Goal: Communication & Community: Answer question/provide support

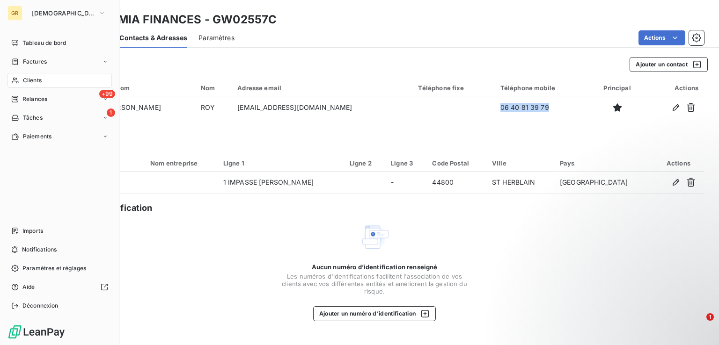
click at [29, 86] on div "Clients" at bounding box center [59, 80] width 104 height 15
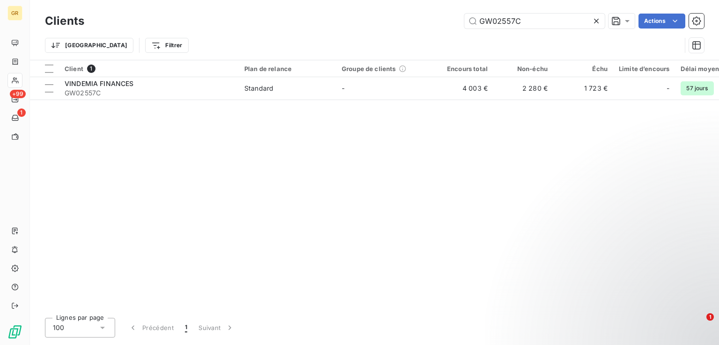
drag, startPoint x: 537, startPoint y: 23, endPoint x: 407, endPoint y: 36, distance: 130.7
click at [407, 36] on div "Clients GW02557C Actions Trier Filtrer" at bounding box center [374, 35] width 659 height 49
type input "GW03151A"
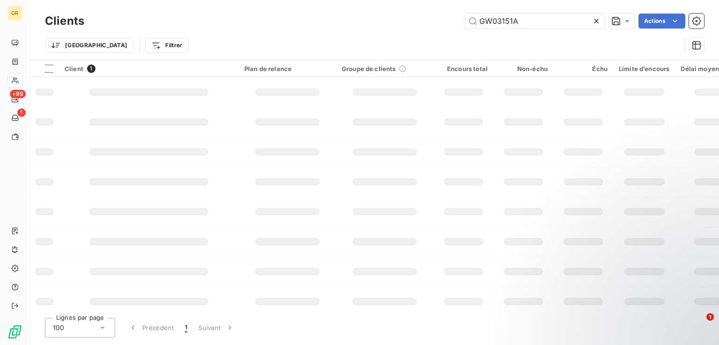
click at [407, 36] on div "Trier Filtrer" at bounding box center [374, 45] width 659 height 29
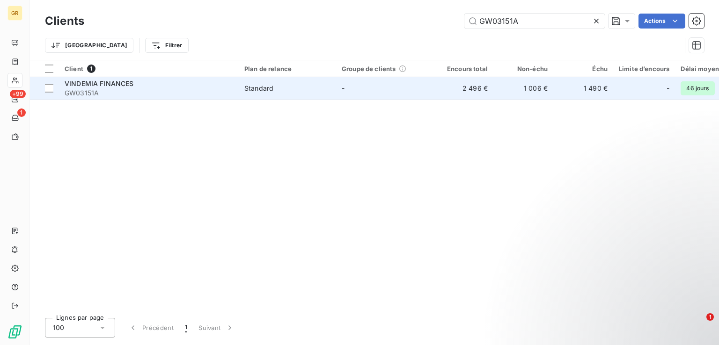
click at [116, 86] on span "VINDEMIA FINANCES" at bounding box center [99, 84] width 69 height 8
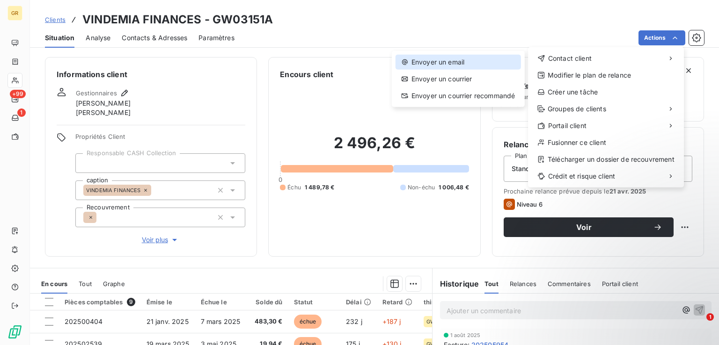
click at [481, 66] on div "Envoyer un email" at bounding box center [457, 62] width 125 height 15
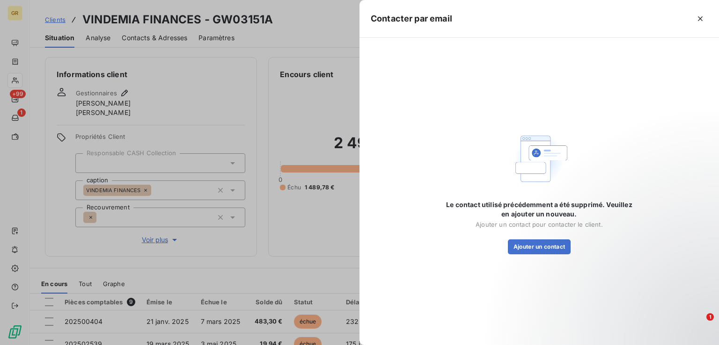
drag, startPoint x: 535, startPoint y: 252, endPoint x: 531, endPoint y: 259, distance: 7.5
click at [531, 259] on div "Le contact utilisé précédemment a été supprimé. Veuillez en ajouter un nouveau.…" at bounding box center [538, 191] width 187 height 285
click at [529, 264] on div "Le contact utilisé précédemment a été supprimé. Veuillez en ajouter un nouveau.…" at bounding box center [538, 191] width 187 height 285
click at [527, 248] on button "Ajouter un contact" at bounding box center [539, 247] width 63 height 15
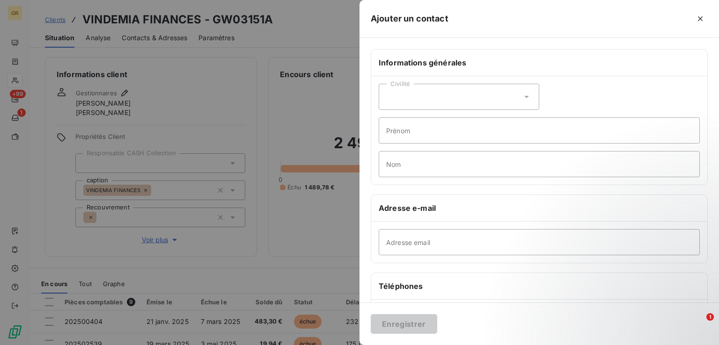
click at [460, 103] on div "Civilité" at bounding box center [459, 97] width 160 height 26
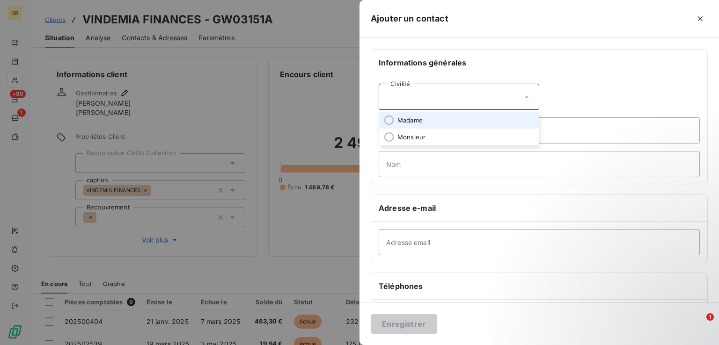
click at [420, 115] on li "Madame" at bounding box center [459, 120] width 160 height 17
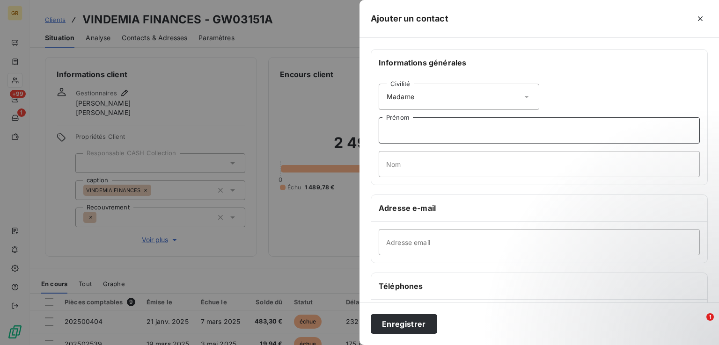
click at [438, 131] on input "Prénom" at bounding box center [539, 130] width 321 height 26
type input "Annabelle"
click at [444, 163] on input "Nom" at bounding box center [539, 164] width 321 height 26
type input "ROY"
click at [432, 241] on input "Adresse email" at bounding box center [539, 242] width 321 height 26
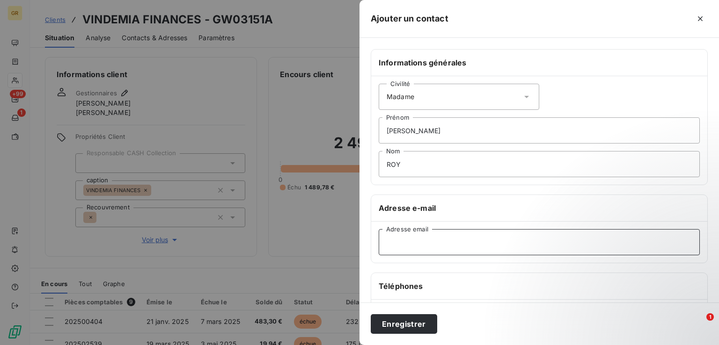
paste input "[EMAIL_ADDRESS][DOMAIN_NAME]"
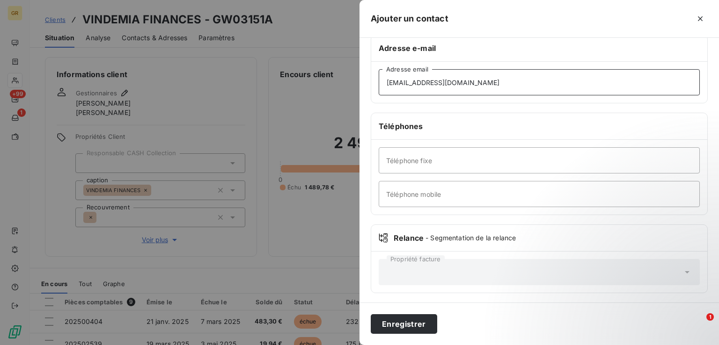
scroll to position [160, 0]
type input "[EMAIL_ADDRESS][DOMAIN_NAME]"
click at [459, 197] on input "Téléphone mobile" at bounding box center [539, 194] width 321 height 26
click at [454, 193] on input "Téléphone mobile" at bounding box center [539, 194] width 321 height 26
paste input "06 40 81 39 79"
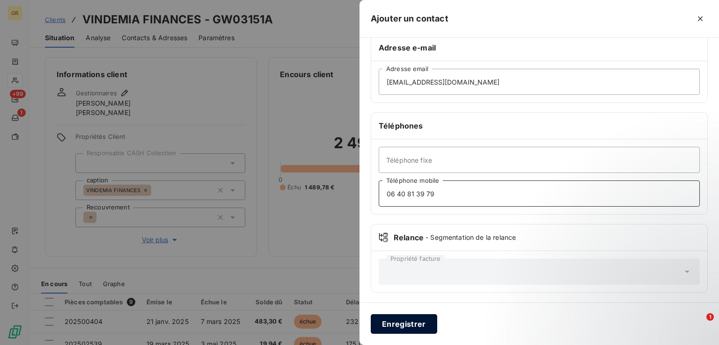
type input "06 40 81 39 79"
click at [424, 323] on button "Enregistrer" at bounding box center [404, 324] width 66 height 20
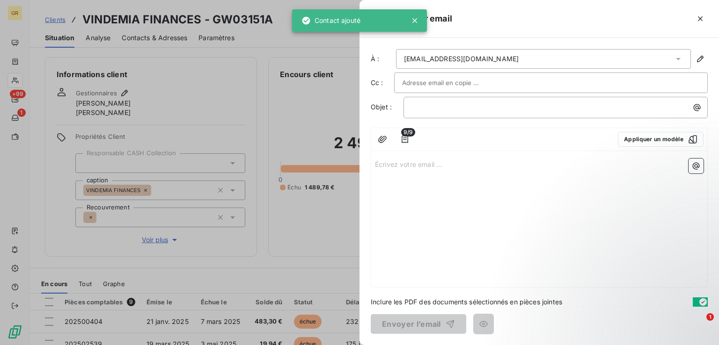
click at [465, 86] on input "text" at bounding box center [452, 83] width 101 height 14
click at [455, 105] on p "﻿" at bounding box center [557, 107] width 293 height 11
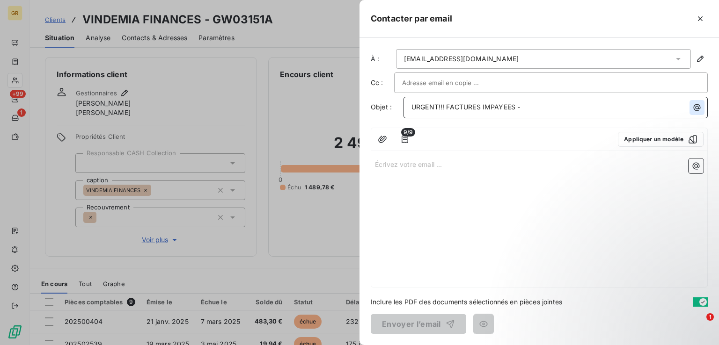
click at [695, 108] on icon "button" at bounding box center [696, 107] width 9 height 9
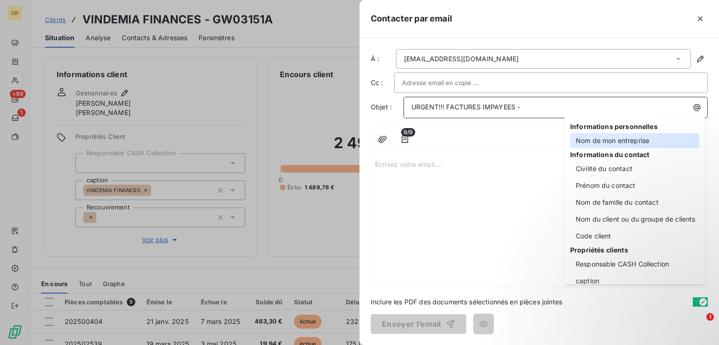
click at [623, 142] on div "Nom de mon entreprise" at bounding box center [634, 140] width 129 height 15
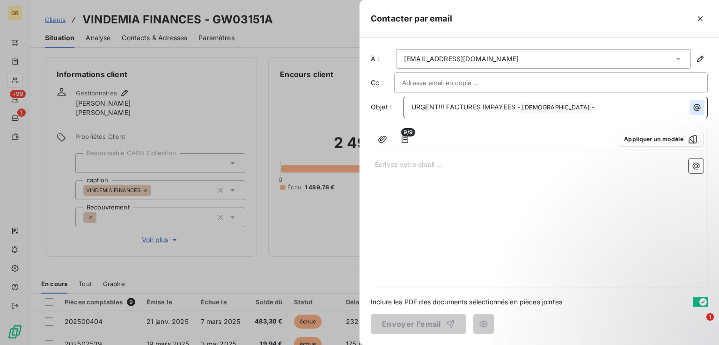
click at [693, 105] on icon "button" at bounding box center [696, 107] width 9 height 9
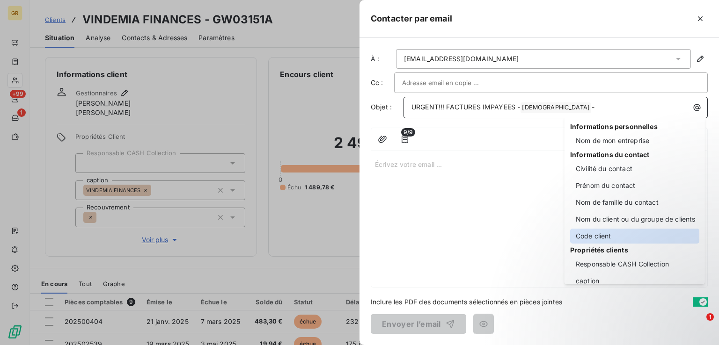
click at [604, 237] on div "Code client" at bounding box center [634, 236] width 129 height 15
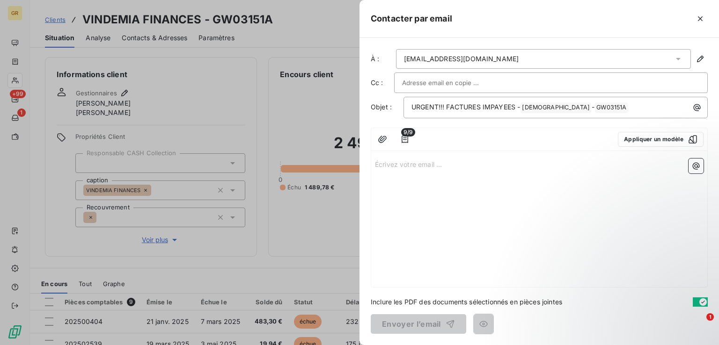
click at [396, 155] on div "Écrivez votre email ... ﻿" at bounding box center [539, 221] width 336 height 132
click at [393, 167] on p "Écrivez votre email ... ﻿" at bounding box center [539, 164] width 328 height 11
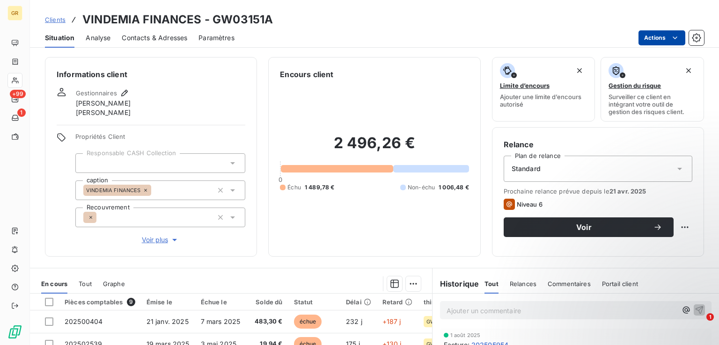
click at [668, 40] on html "GR +99 1 Clients VINDEMIA FINANCES - GW03151A Situation Analyse Contacts & Adre…" at bounding box center [359, 172] width 719 height 345
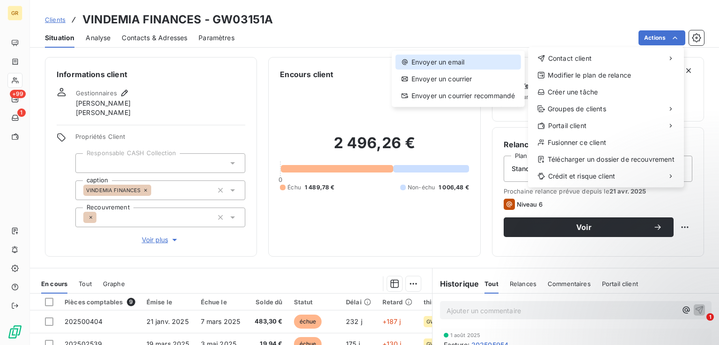
click at [465, 67] on div "Envoyer un email" at bounding box center [457, 62] width 125 height 15
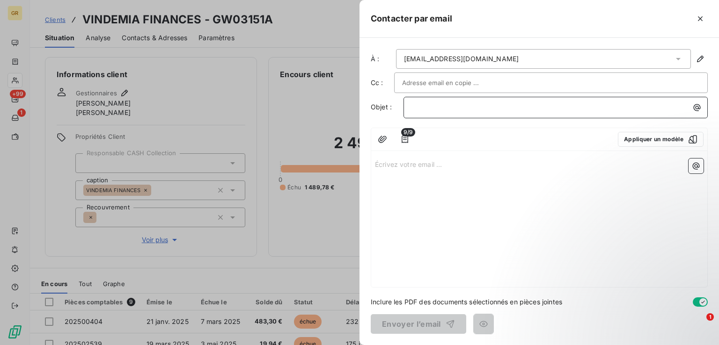
click at [441, 103] on p "﻿" at bounding box center [557, 107] width 293 height 11
click at [698, 112] on button "button" at bounding box center [696, 107] width 15 height 15
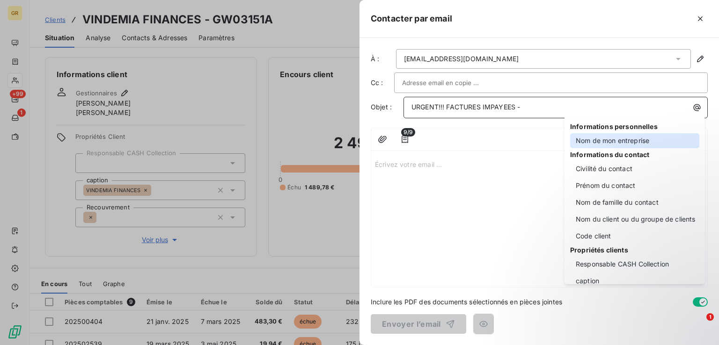
click at [617, 140] on div "Nom de mon entreprise" at bounding box center [634, 140] width 129 height 15
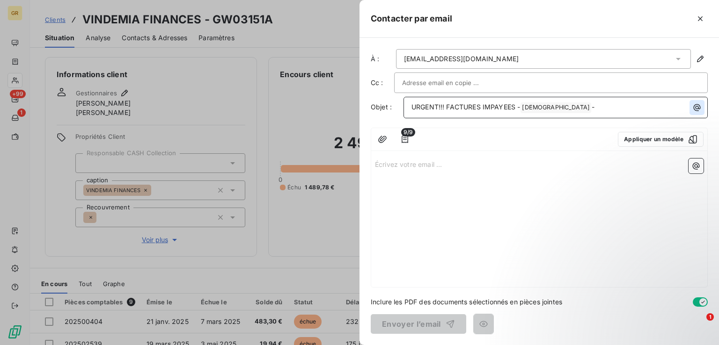
click at [694, 109] on icon "button" at bounding box center [696, 107] width 7 height 7
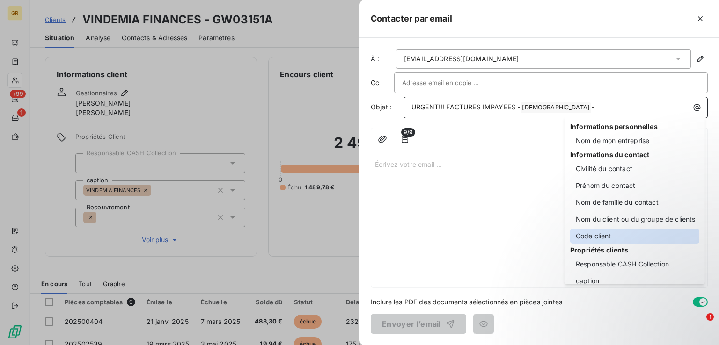
click at [605, 236] on div "Code client" at bounding box center [634, 236] width 129 height 15
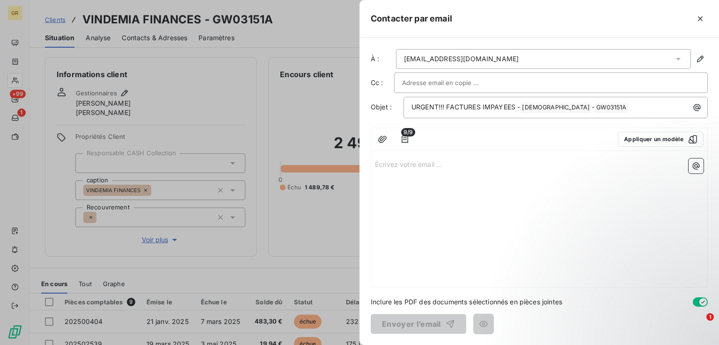
click at [390, 165] on p "Écrivez votre email ... ﻿" at bounding box center [539, 164] width 328 height 11
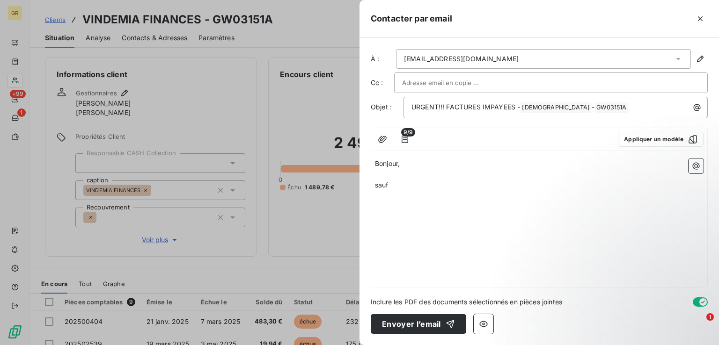
drag, startPoint x: 404, startPoint y: 184, endPoint x: 372, endPoint y: 184, distance: 32.8
click at [372, 184] on div "Bonjour, ﻿ sauf" at bounding box center [539, 221] width 336 height 132
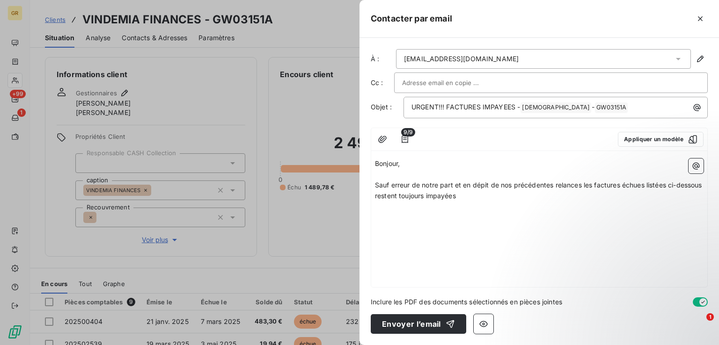
click at [487, 195] on p "Sauf erreur de notre part et en dépit de nos précédentes relances les factures …" at bounding box center [539, 191] width 328 height 22
click at [509, 197] on p "Sauf erreur de notre part et en dépit de nos précédentes relances les factures …" at bounding box center [539, 191] width 328 height 22
click at [699, 170] on button "button" at bounding box center [695, 166] width 15 height 15
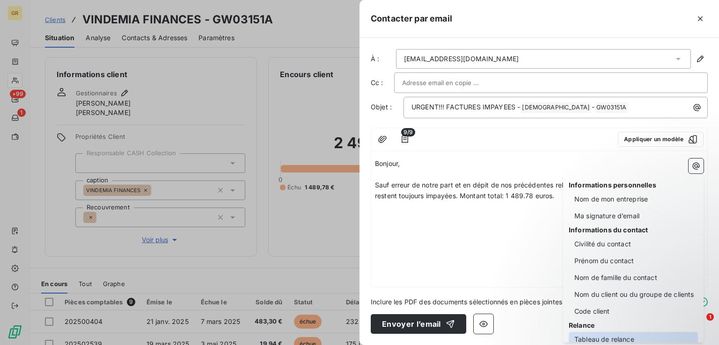
click at [604, 337] on div "Tableau de relance" at bounding box center [633, 339] width 129 height 15
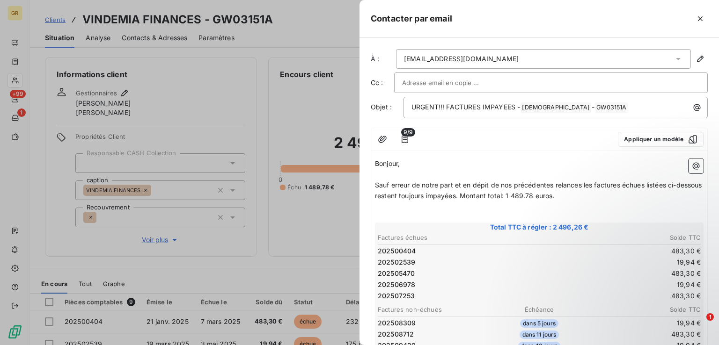
click at [401, 214] on p "﻿" at bounding box center [539, 217] width 328 height 11
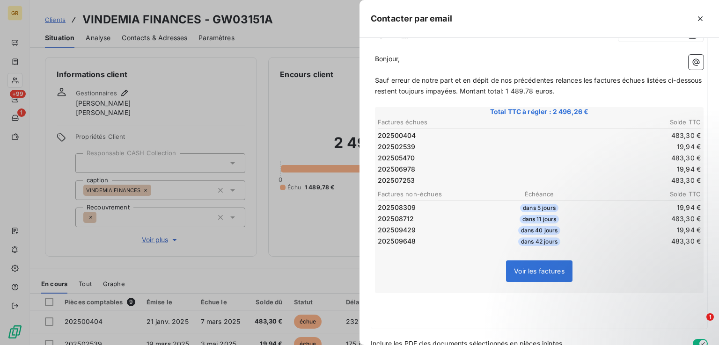
scroll to position [140, 0]
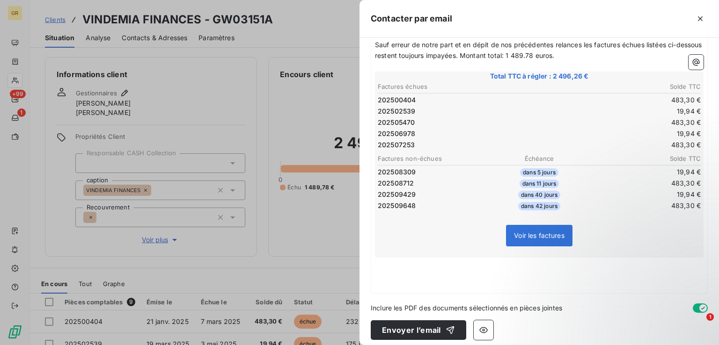
click at [396, 262] on p "﻿" at bounding box center [539, 263] width 328 height 11
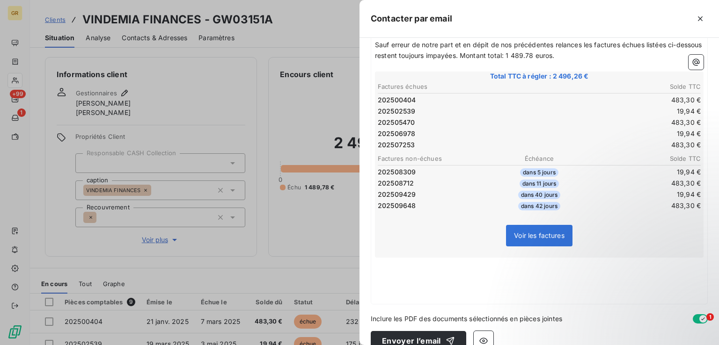
click at [379, 264] on p "﻿" at bounding box center [539, 263] width 328 height 11
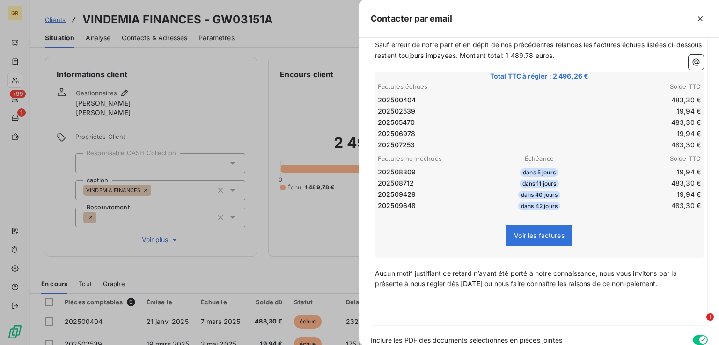
click at [674, 282] on span "Aucun motif justifiant ce retard n’ayant été porté à notre connaissance, nous v…" at bounding box center [527, 279] width 304 height 19
click at [380, 296] on p "﻿" at bounding box center [539, 295] width 328 height 11
click at [678, 279] on p "Aucun motif justifiant ce retard n’ayant été porté à notre connaissance, nous v…" at bounding box center [539, 280] width 328 height 22
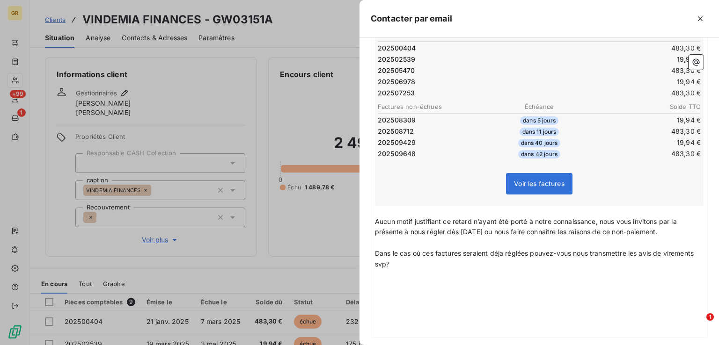
scroll to position [240, 0]
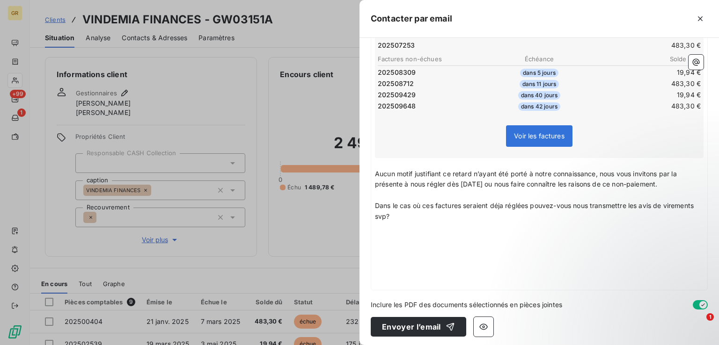
click at [387, 226] on p "﻿" at bounding box center [539, 227] width 328 height 11
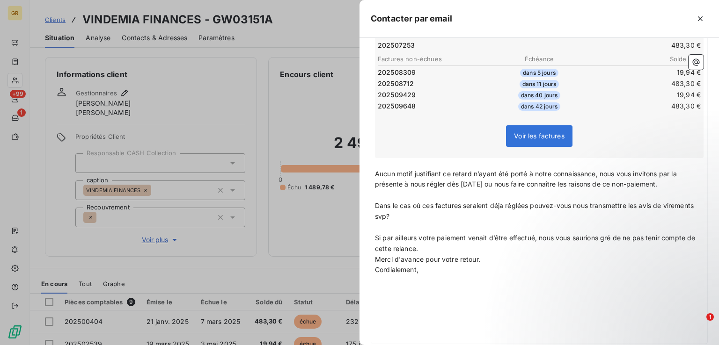
click at [444, 248] on p "Si par ailleurs votre paiement venait d’être effectué, nous vous saurions gré d…" at bounding box center [539, 244] width 328 height 22
click at [490, 266] on p "Merci d'avance pour votre retour." at bounding box center [539, 270] width 328 height 11
click at [391, 192] on p "﻿" at bounding box center [539, 195] width 328 height 11
click at [386, 222] on p "﻿" at bounding box center [539, 227] width 328 height 11
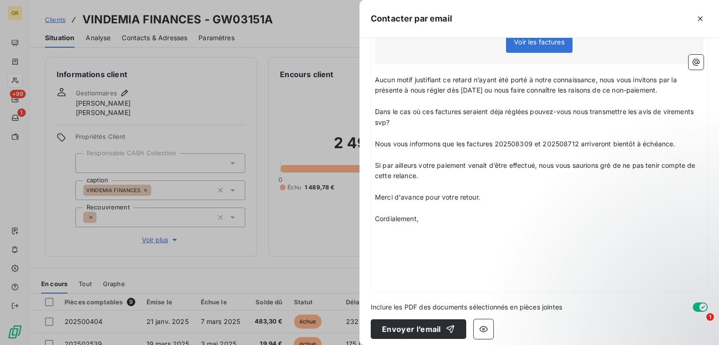
scroll to position [336, 0]
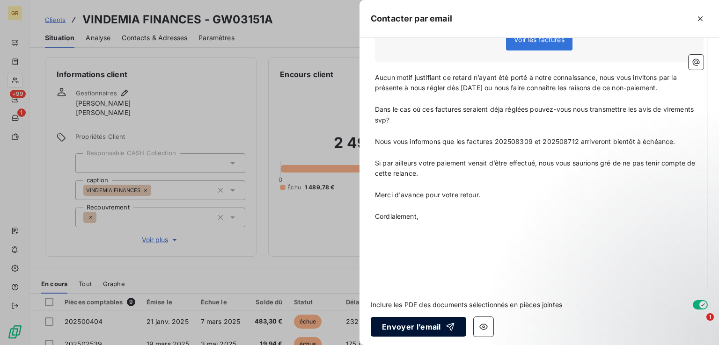
click at [423, 325] on button "Envoyer l’email" at bounding box center [418, 327] width 95 height 20
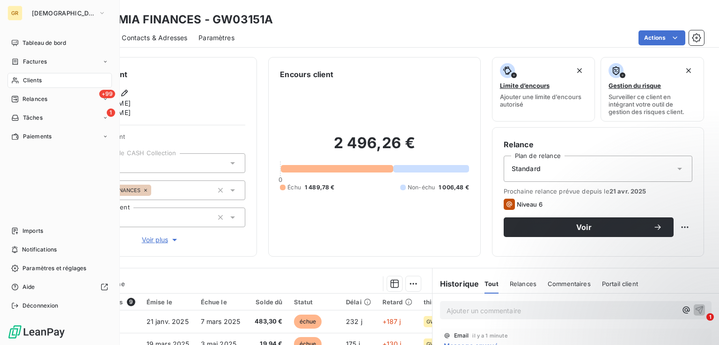
click at [25, 80] on span "Clients" at bounding box center [32, 80] width 19 height 8
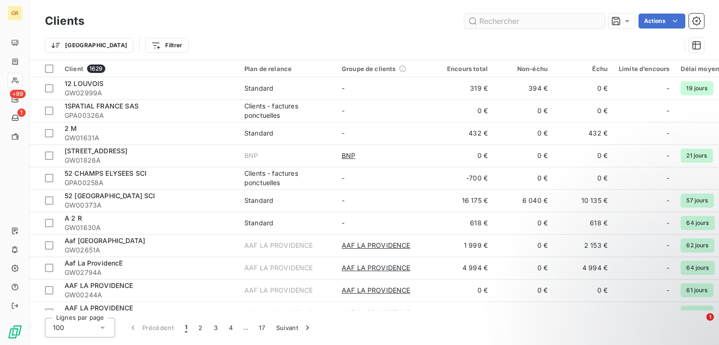
click at [557, 19] on input "text" at bounding box center [534, 21] width 140 height 15
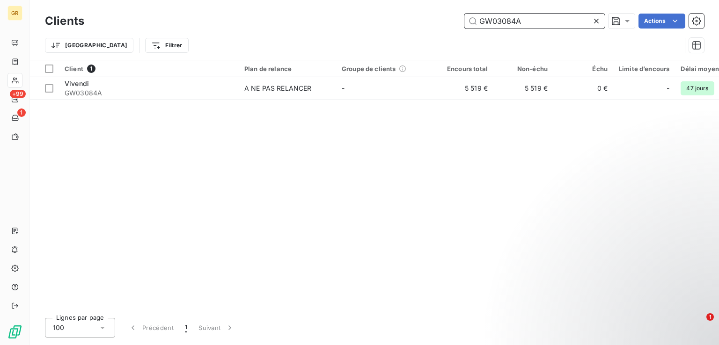
click at [531, 25] on input "GW03084A" at bounding box center [534, 21] width 140 height 15
drag, startPoint x: 531, startPoint y: 25, endPoint x: 405, endPoint y: 25, distance: 125.9
click at [405, 25] on div "GW03084A Actions" at bounding box center [399, 21] width 608 height 15
paste input "2937"
type input "GW02937A"
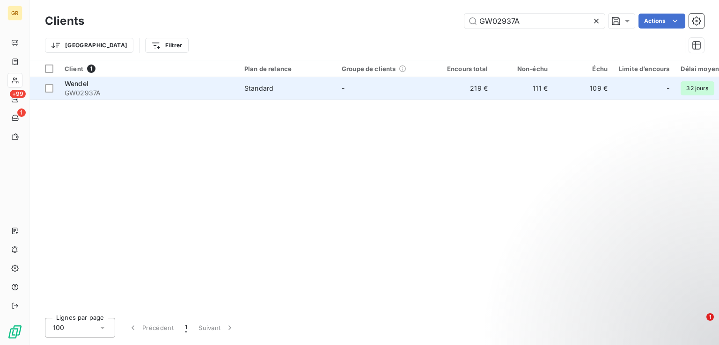
click at [135, 92] on span "GW02937A" at bounding box center [149, 92] width 168 height 9
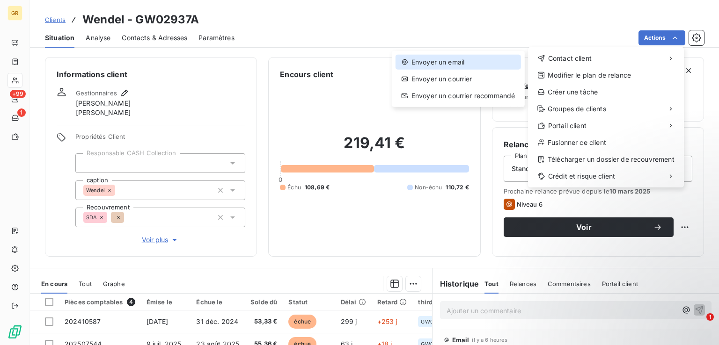
click at [451, 62] on div "Envoyer un email" at bounding box center [457, 62] width 125 height 15
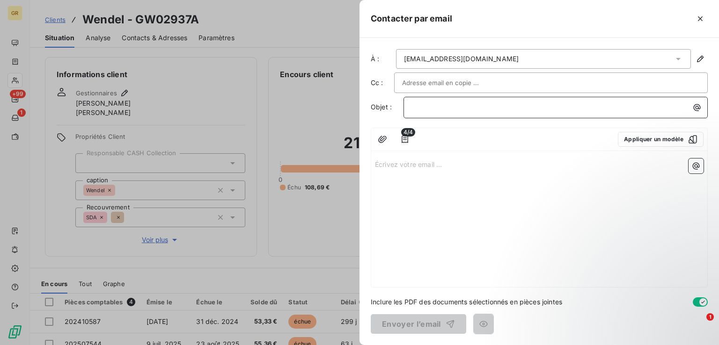
click at [457, 107] on p "﻿" at bounding box center [557, 107] width 293 height 11
click at [697, 105] on icon "button" at bounding box center [696, 107] width 7 height 7
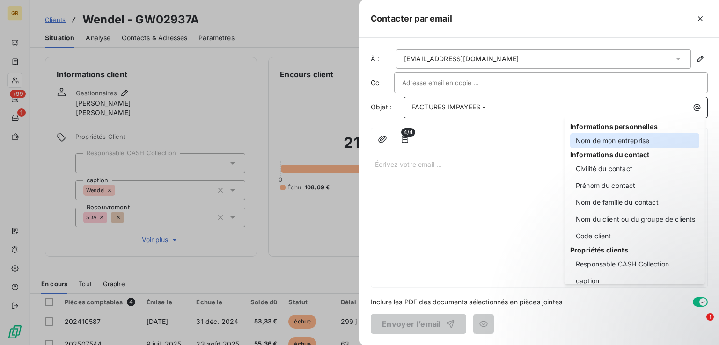
click at [657, 143] on div "Nom de mon entreprise" at bounding box center [634, 140] width 129 height 15
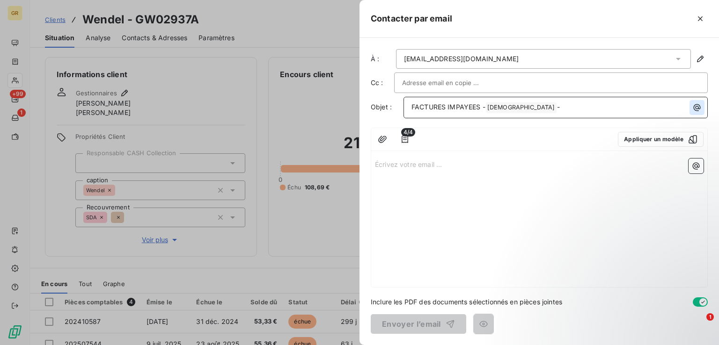
click at [700, 107] on icon "button" at bounding box center [696, 107] width 7 height 7
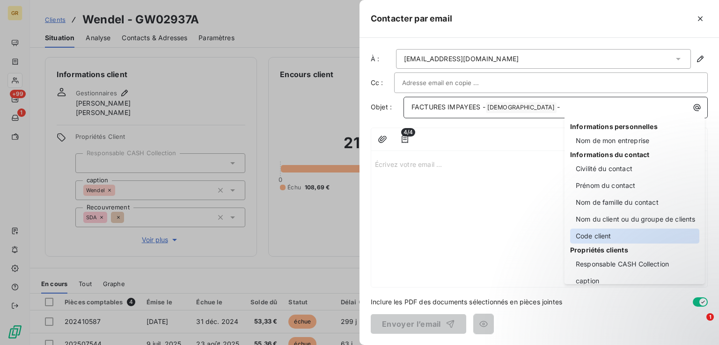
click at [601, 241] on div "Code client" at bounding box center [634, 236] width 129 height 15
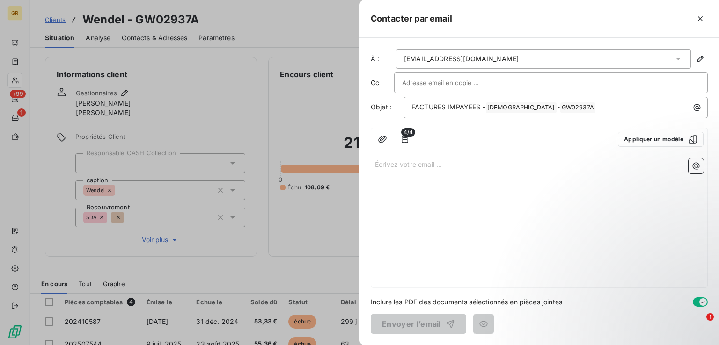
click at [414, 164] on p "Écrivez votre email ... ﻿" at bounding box center [539, 164] width 328 height 11
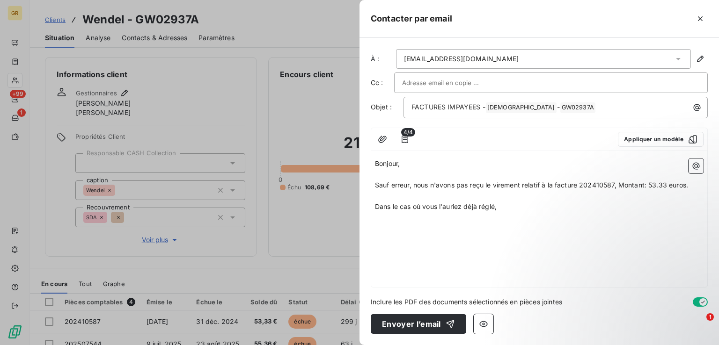
click at [503, 207] on p "Dans le cas où vous l'auriez déjà réglé," at bounding box center [539, 207] width 328 height 11
click at [580, 228] on p "Nous vous transmettons ci-dessous la liste des factures dont le" at bounding box center [539, 228] width 328 height 11
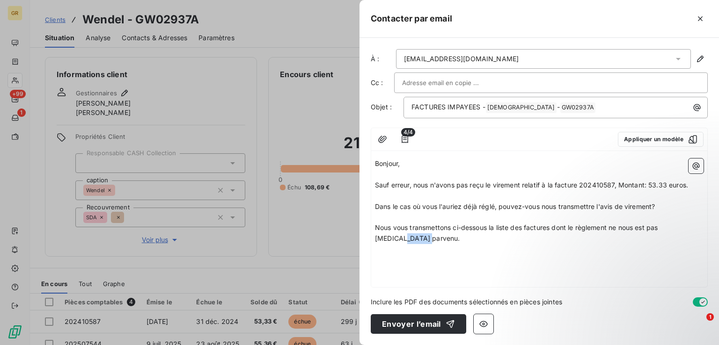
drag, startPoint x: 405, startPoint y: 243, endPoint x: 377, endPoint y: 243, distance: 28.1
click at [377, 243] on p "Nous vous transmettons ci-dessous la liste des factures dont le règlement ne no…" at bounding box center [539, 234] width 328 height 22
click at [452, 227] on span "Nous vous transmettons ci-dessous la liste des factures dont le règlement ne no…" at bounding box center [514, 228] width 279 height 8
click at [700, 226] on p "Nous vous transmettons également ci-dessous la liste des factures dont le règle…" at bounding box center [539, 228] width 328 height 11
click at [698, 167] on icon "button" at bounding box center [696, 166] width 7 height 7
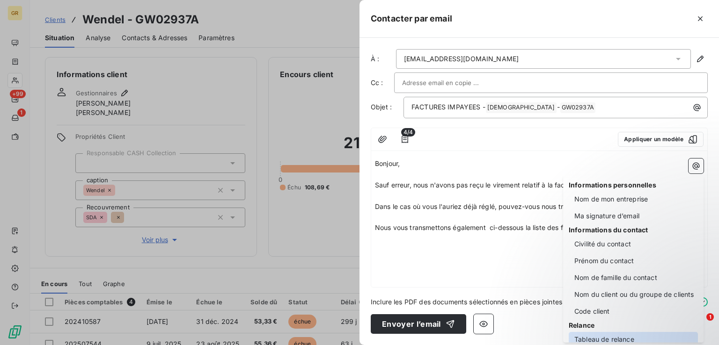
click at [618, 335] on div "Tableau de relance" at bounding box center [633, 339] width 129 height 15
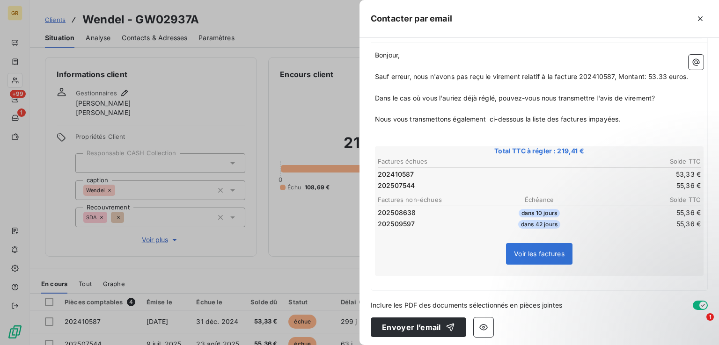
scroll to position [109, 0]
click at [630, 118] on p "Nous vous transmettons également ci-dessous la liste des factures impayées." at bounding box center [539, 118] width 328 height 11
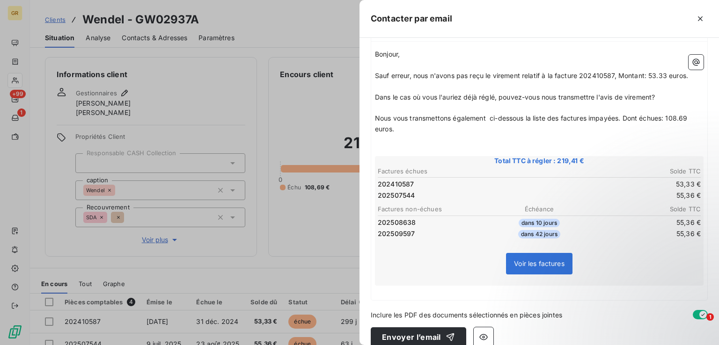
click at [496, 99] on span "Dans le cas où vous l'auriez déjà réglé, pouvez-vous nous transmettre l'avis de…" at bounding box center [515, 97] width 280 height 8
click at [512, 105] on p "﻿" at bounding box center [539, 107] width 328 height 11
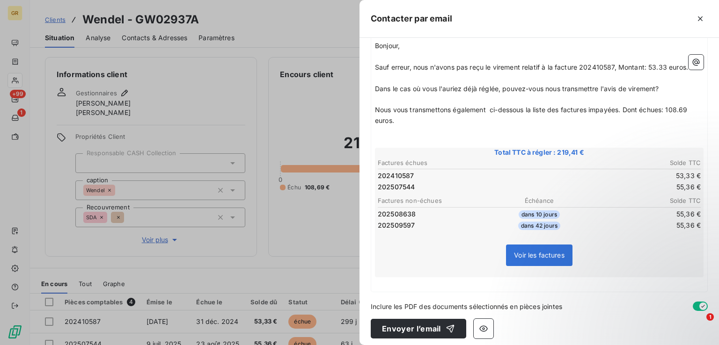
scroll to position [120, 0]
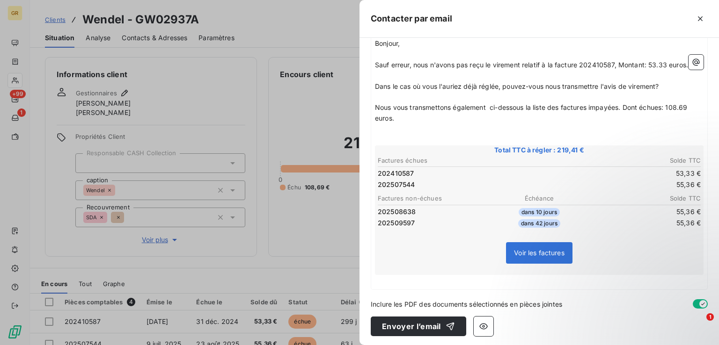
click at [432, 280] on p "﻿" at bounding box center [539, 280] width 328 height 11
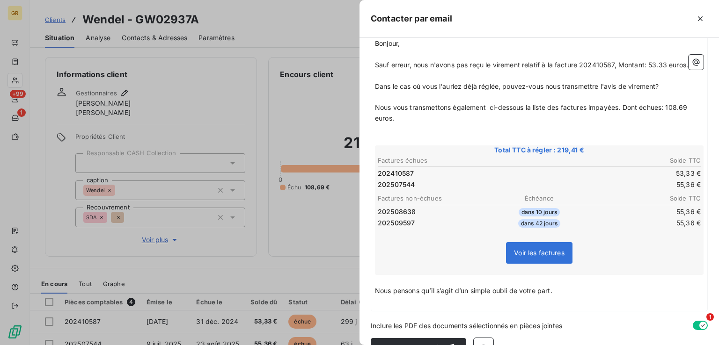
click at [573, 297] on p "﻿" at bounding box center [539, 302] width 328 height 11
click at [566, 289] on p "Nous pensons qu’il s’agit d’un simple oubli de votre part." at bounding box center [539, 291] width 328 height 11
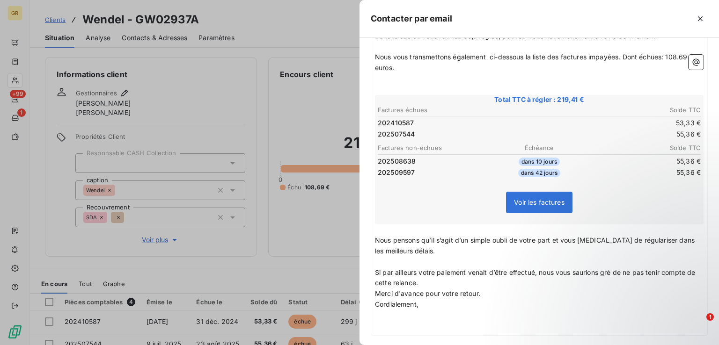
scroll to position [217, 0]
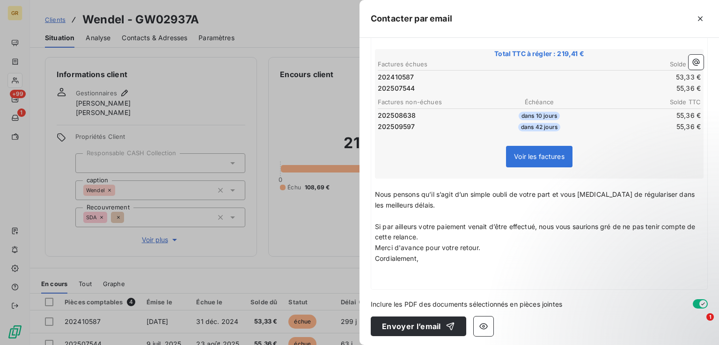
click at [429, 235] on p "Si par ailleurs votre paiement venait d’être effectué, nous vous saurions gré d…" at bounding box center [539, 233] width 328 height 22
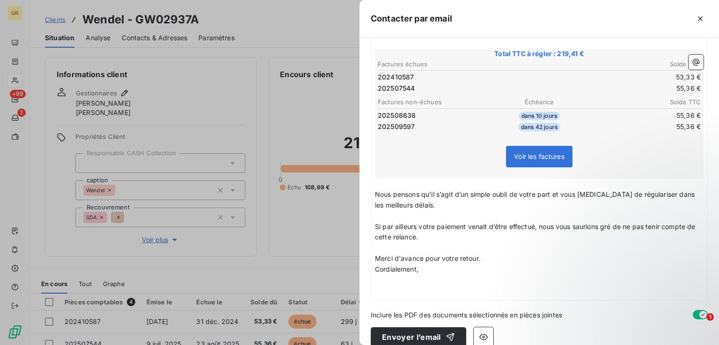
click at [490, 258] on p "Merci d'avance pour votre retour." at bounding box center [539, 259] width 328 height 11
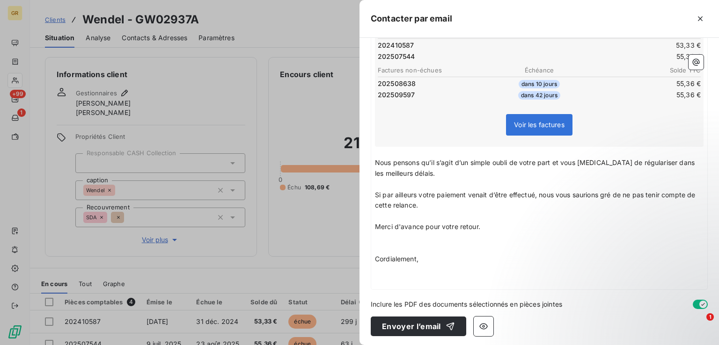
scroll to position [249, 0]
click at [406, 324] on button "Envoyer l’email" at bounding box center [418, 326] width 95 height 20
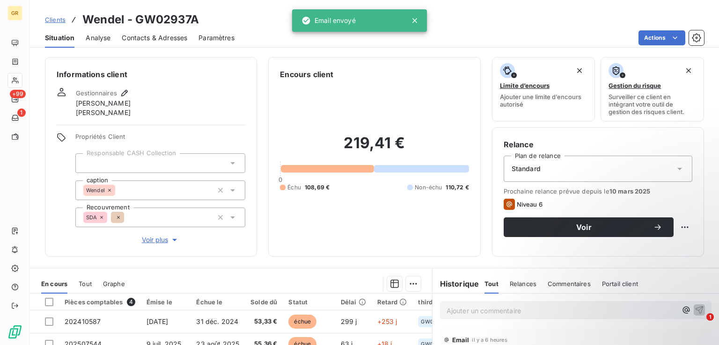
click at [175, 38] on span "Contacts & Adresses" at bounding box center [155, 37] width 66 height 9
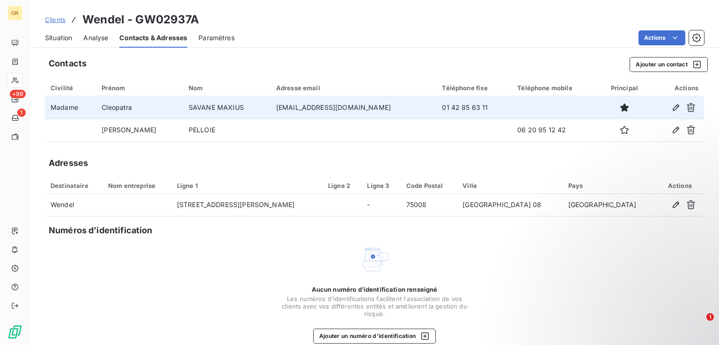
drag, startPoint x: 372, startPoint y: 111, endPoint x: 250, endPoint y: 110, distance: 122.1
click at [270, 110] on td "[EMAIL_ADDRESS][DOMAIN_NAME]" at bounding box center [353, 107] width 166 height 22
copy td "[EMAIL_ADDRESS][DOMAIN_NAME]"
drag, startPoint x: 472, startPoint y: 106, endPoint x: 423, endPoint y: 109, distance: 49.2
click at [436, 109] on td "01 42 85 63 11" at bounding box center [473, 107] width 75 height 22
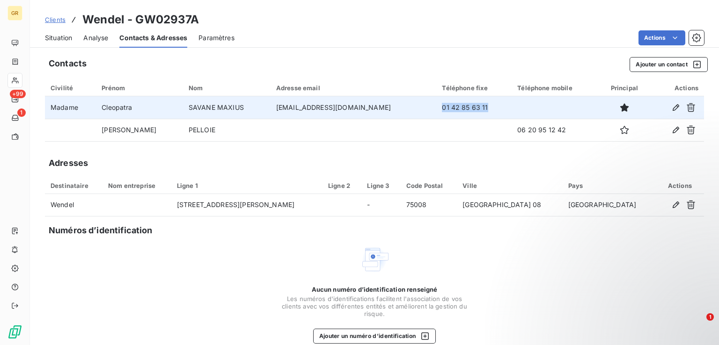
copy td "01 42 85 63 11"
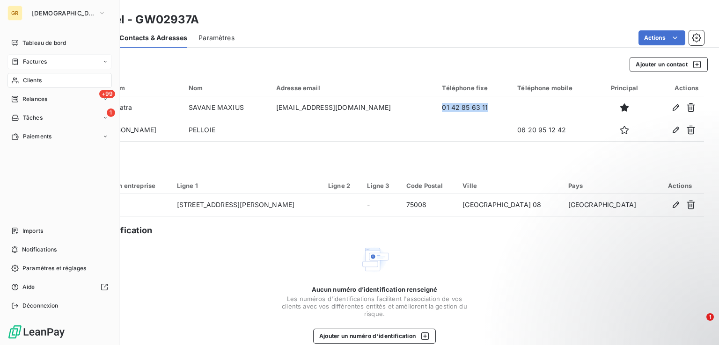
drag, startPoint x: 36, startPoint y: 82, endPoint x: 104, endPoint y: 57, distance: 73.0
click at [37, 82] on span "Clients" at bounding box center [32, 80] width 19 height 8
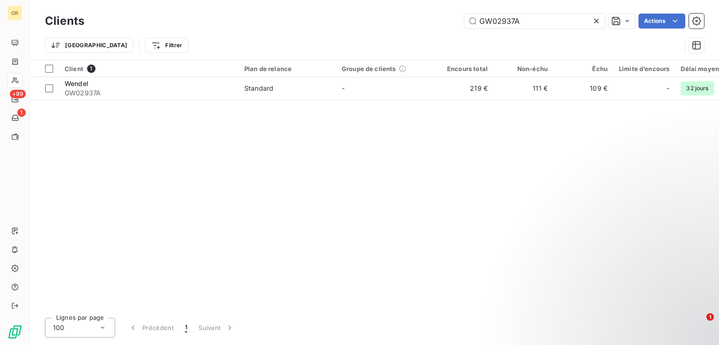
drag, startPoint x: 526, startPoint y: 24, endPoint x: 333, endPoint y: 11, distance: 193.7
click at [333, 11] on div "Clients GW02937A Actions" at bounding box center [374, 21] width 659 height 20
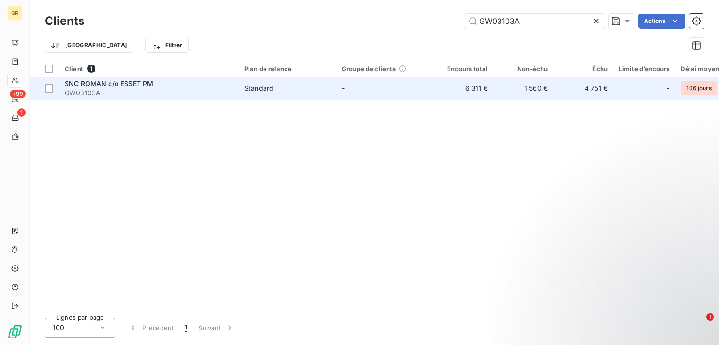
type input "GW03103A"
click at [221, 91] on span "GW03103A" at bounding box center [149, 92] width 168 height 9
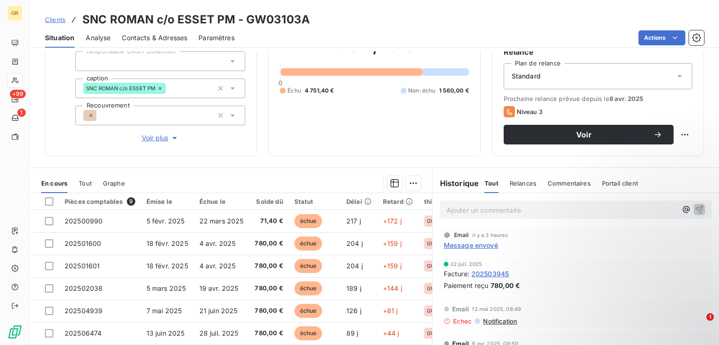
scroll to position [94, 0]
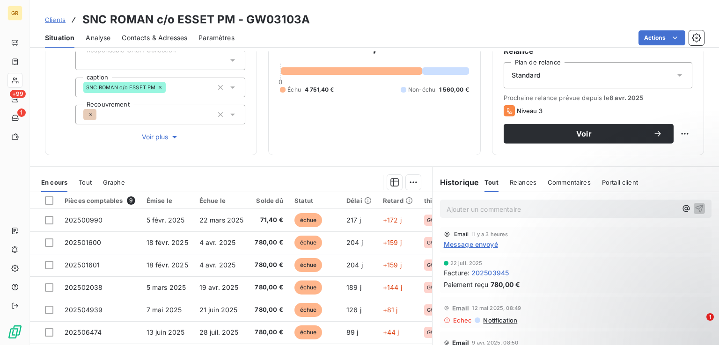
click at [473, 246] on span "Message envoyé" at bounding box center [471, 245] width 54 height 10
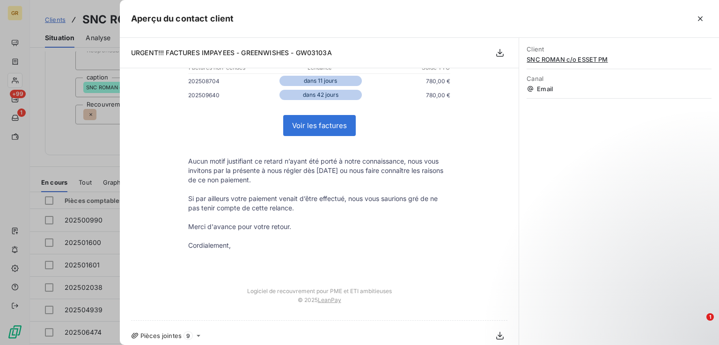
scroll to position [263, 0]
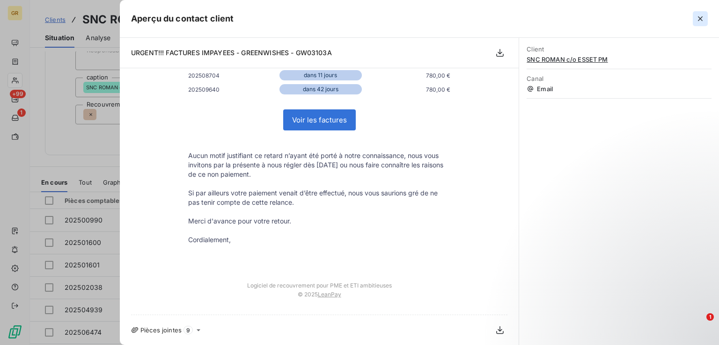
click at [705, 19] on button "button" at bounding box center [700, 18] width 15 height 15
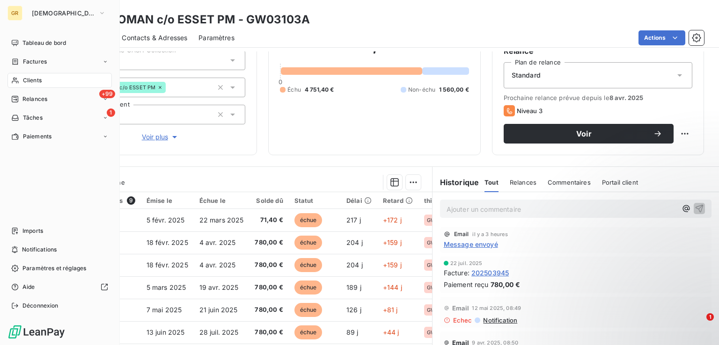
click at [45, 81] on div "Clients" at bounding box center [59, 80] width 104 height 15
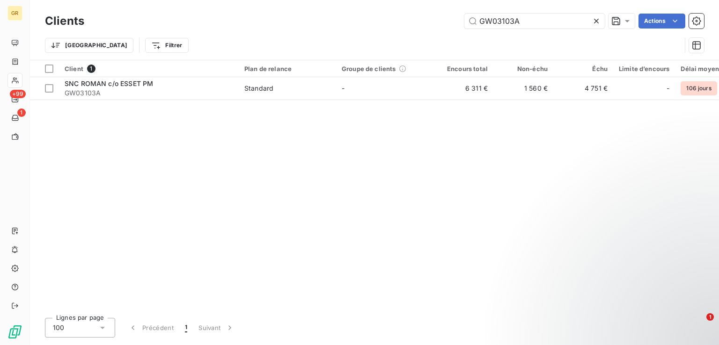
drag, startPoint x: 533, startPoint y: 19, endPoint x: 419, endPoint y: 16, distance: 114.2
click at [419, 16] on div "GW03103A Actions" at bounding box center [399, 21] width 608 height 15
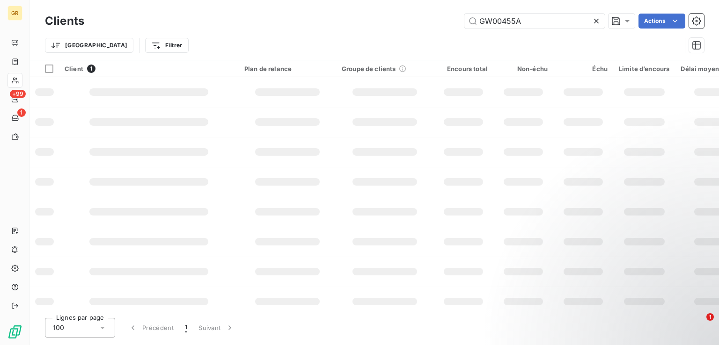
type input "GW00455A"
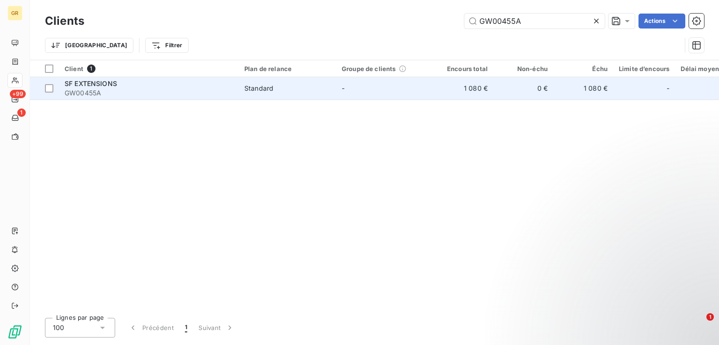
click at [154, 93] on span "GW00455A" at bounding box center [149, 92] width 168 height 9
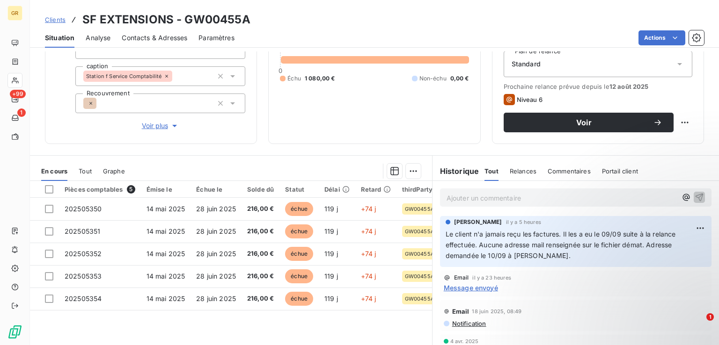
scroll to position [140, 0]
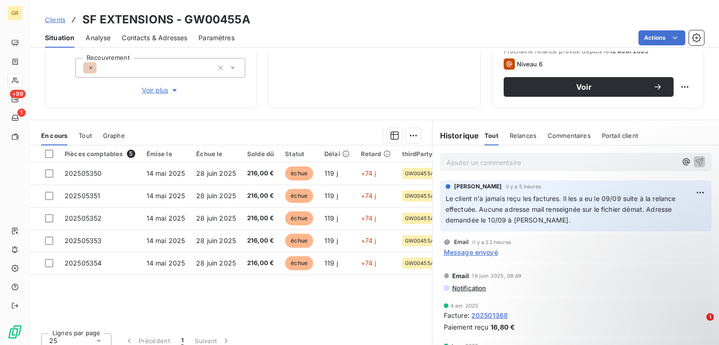
click at [685, 192] on html "GR +99 1 Clients SF EXTENSIONS - GW00455A Situation Analyse Contacts & Adresses…" at bounding box center [359, 172] width 719 height 345
click at [648, 212] on div "Editer" at bounding box center [663, 212] width 52 height 15
drag, startPoint x: 573, startPoint y: 219, endPoint x: 440, endPoint y: 216, distance: 132.4
click at [440, 221] on div "[PERSON_NAME] il y a 5 heures Le client n'a jamais reçu les factures. Il les a …" at bounding box center [575, 206] width 271 height 51
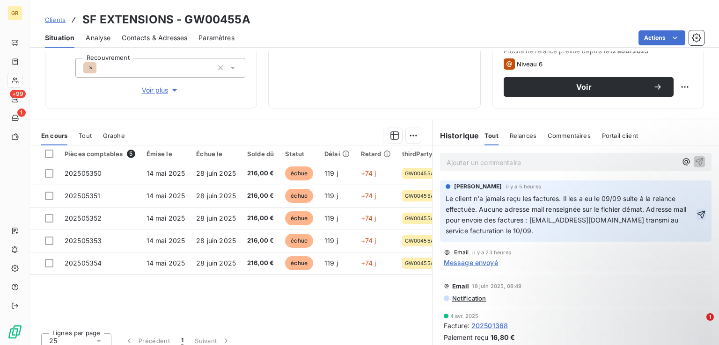
click at [696, 210] on icon "button" at bounding box center [700, 214] width 9 height 9
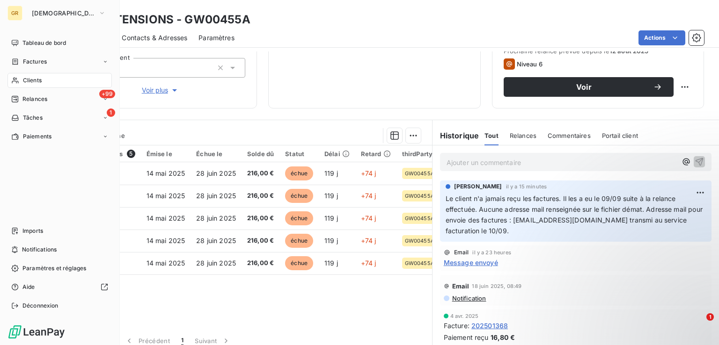
click at [39, 80] on span "Clients" at bounding box center [32, 80] width 19 height 8
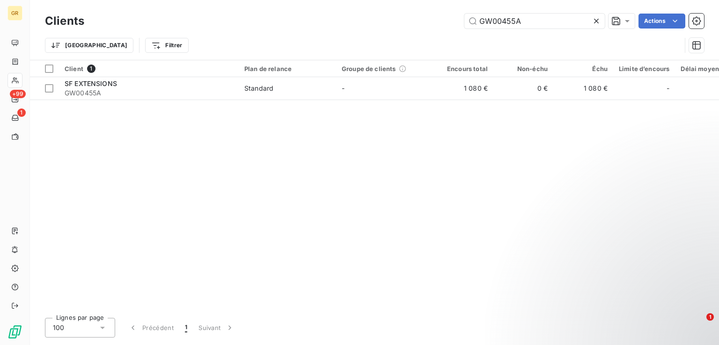
drag, startPoint x: 542, startPoint y: 26, endPoint x: 393, endPoint y: 17, distance: 149.1
click at [393, 17] on div "GW00455A Actions" at bounding box center [399, 21] width 608 height 15
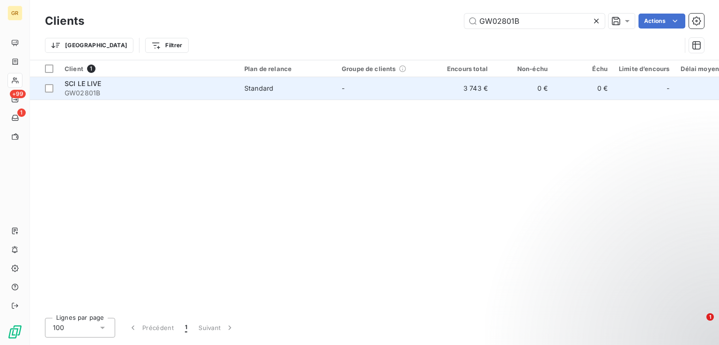
type input "GW02801B"
click at [208, 91] on span "GW02801B" at bounding box center [149, 92] width 168 height 9
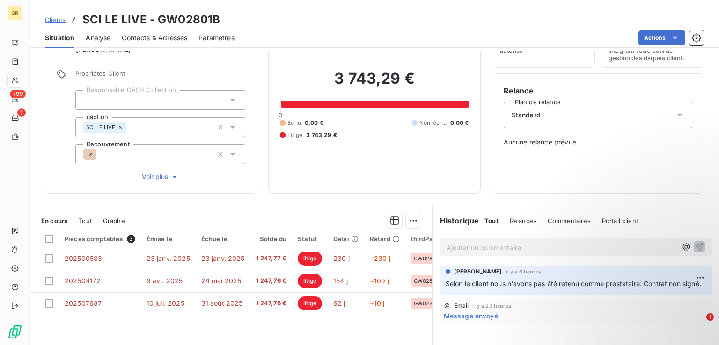
scroll to position [94, 0]
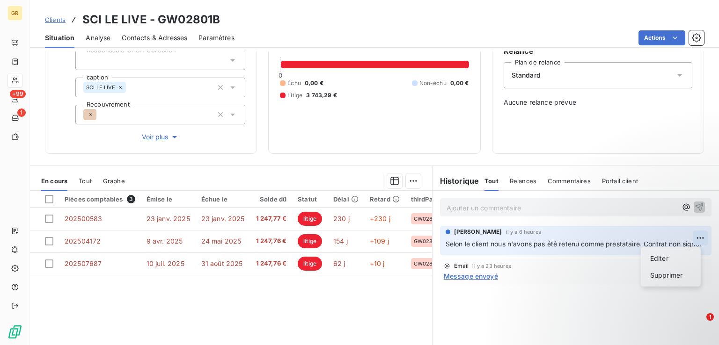
click at [696, 239] on html "GR +99 1 Clients SCI LE LIVE - GW02801B Situation Analyse Contacts & Adresses P…" at bounding box center [359, 172] width 719 height 345
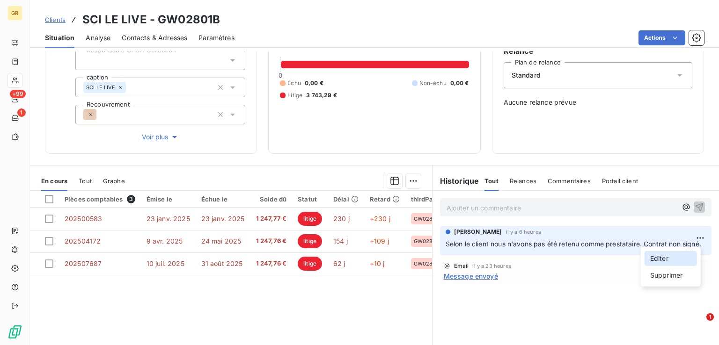
click at [667, 259] on div "Editer" at bounding box center [670, 258] width 52 height 15
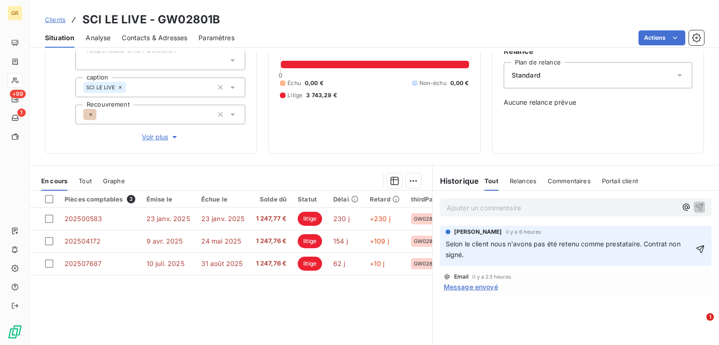
drag, startPoint x: 641, startPoint y: 243, endPoint x: 643, endPoint y: 248, distance: 5.1
click at [641, 243] on span "Selon le client nous n'avons pas été retenu comme prestataire. Contrat non sign…" at bounding box center [563, 249] width 237 height 19
click at [506, 255] on p "Selon le client nous n'avons pas été retenu comme prestataire et pas de Contrat…" at bounding box center [569, 250] width 248 height 22
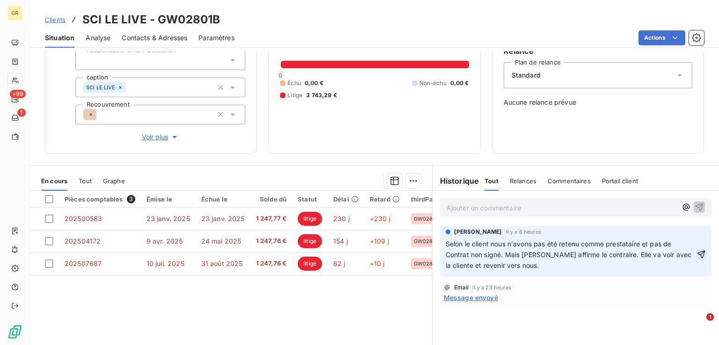
click at [696, 253] on icon "button" at bounding box center [700, 254] width 9 height 9
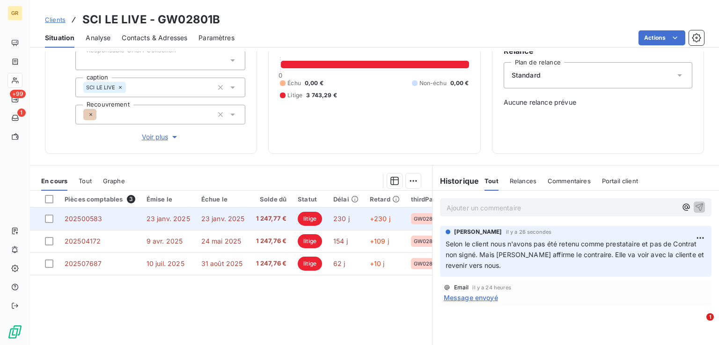
click at [244, 221] on td "23 janv. 2025" at bounding box center [223, 219] width 55 height 22
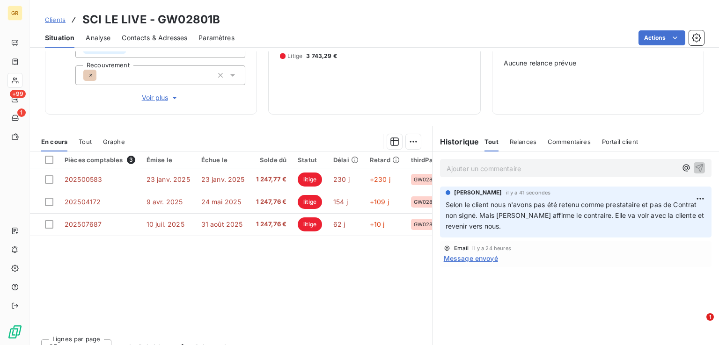
scroll to position [140, 0]
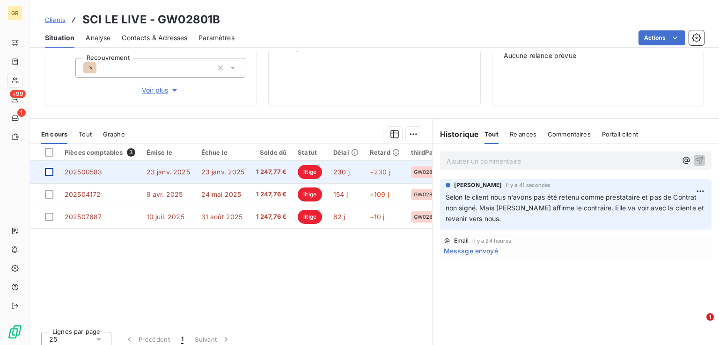
click at [52, 175] on div at bounding box center [49, 172] width 8 height 8
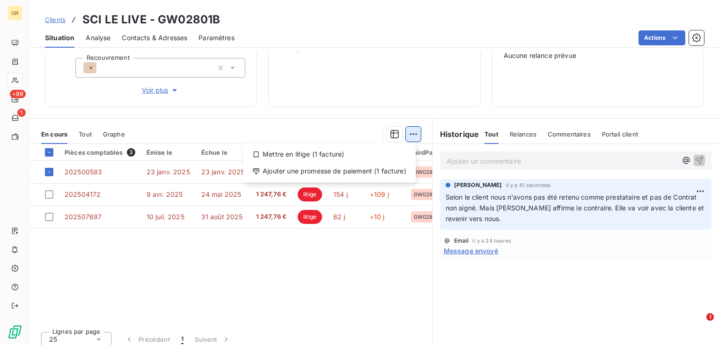
click at [409, 135] on html "GR +99 1 Clients SCI LE LIVE - GW02801B Situation Analyse Contacts & Adresses P…" at bounding box center [359, 172] width 719 height 345
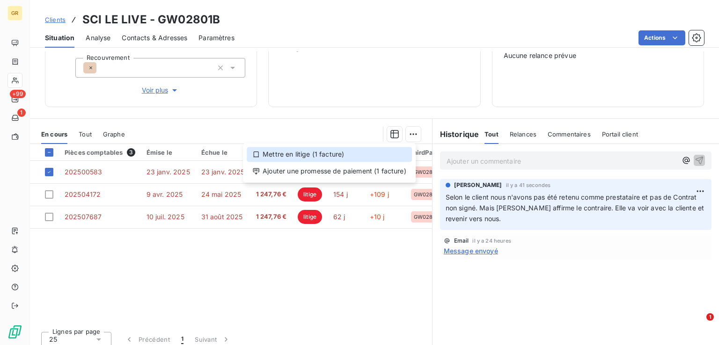
click at [295, 155] on div "Mettre en litige (1 facture)" at bounding box center [329, 154] width 165 height 15
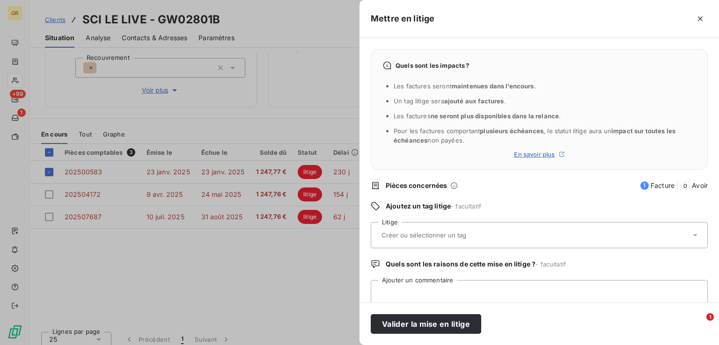
scroll to position [23, 0]
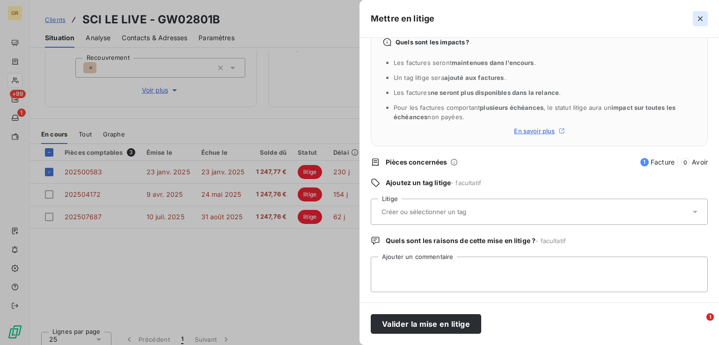
click at [700, 21] on icon "button" at bounding box center [699, 18] width 9 height 9
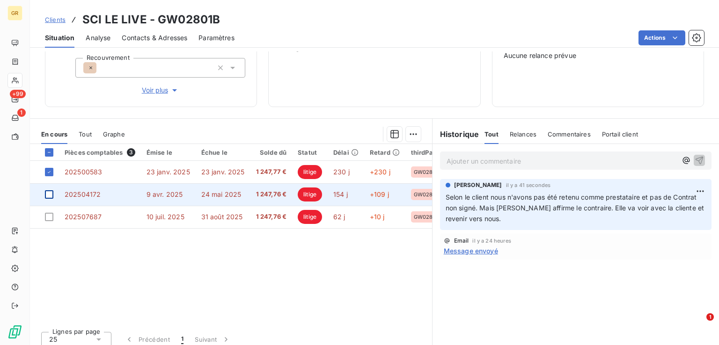
click at [51, 195] on div at bounding box center [49, 194] width 8 height 8
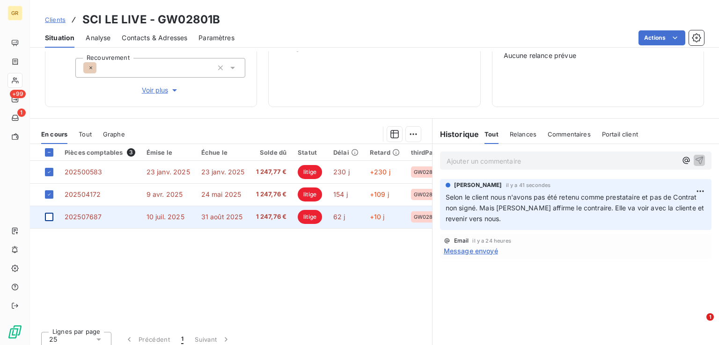
click at [48, 217] on div at bounding box center [49, 217] width 8 height 8
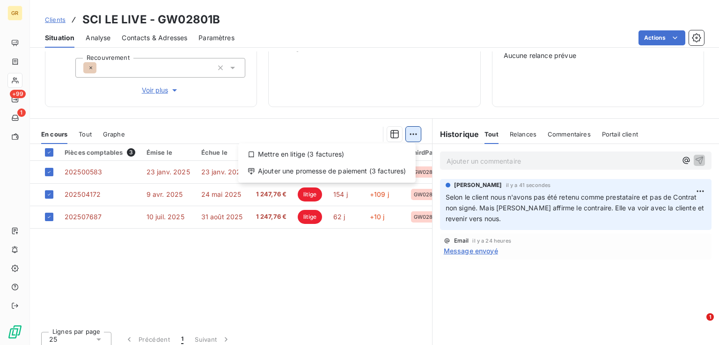
click at [410, 136] on html "GR +99 1 Clients SCI LE LIVE - GW02801B Situation Analyse Contacts & Adresses P…" at bounding box center [359, 172] width 719 height 345
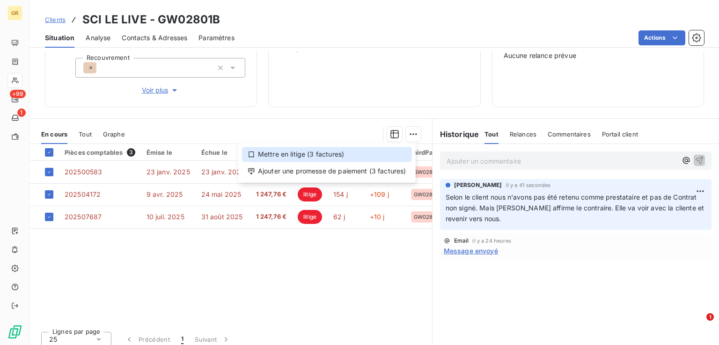
click at [290, 155] on div "Mettre en litige (3 factures)" at bounding box center [327, 154] width 170 height 15
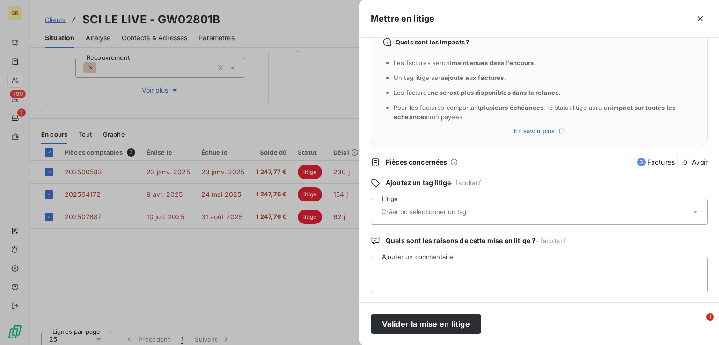
click at [442, 211] on input "text" at bounding box center [448, 212] width 136 height 8
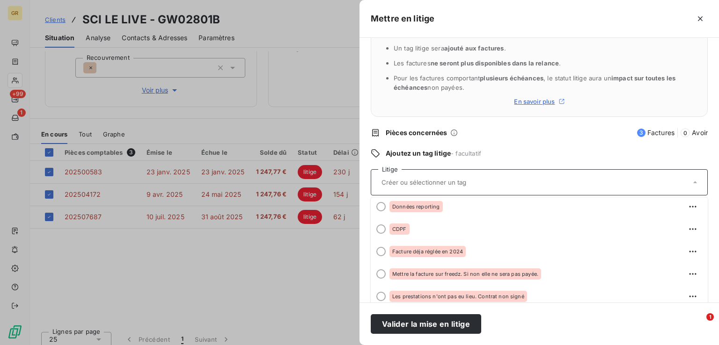
scroll to position [59, 0]
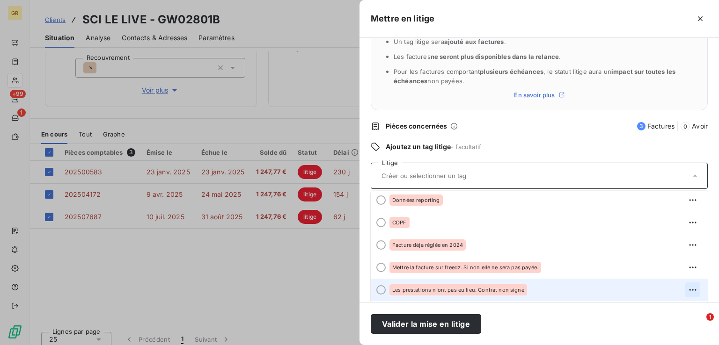
click at [688, 288] on icon "button" at bounding box center [692, 289] width 9 height 9
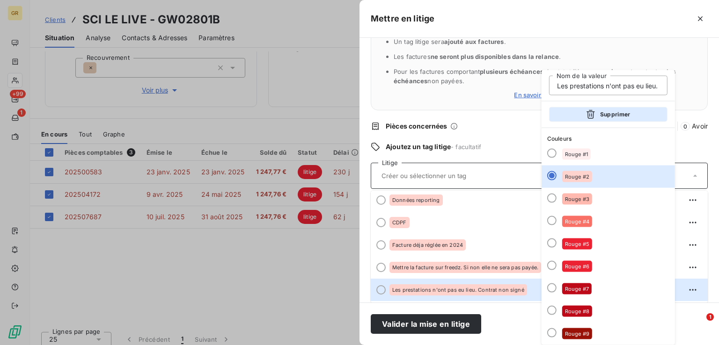
click at [604, 118] on button "Supprimer" at bounding box center [608, 114] width 118 height 15
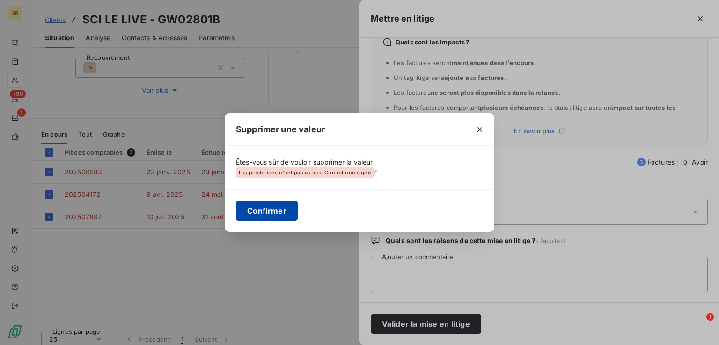
click at [267, 213] on button "Confirmer" at bounding box center [267, 211] width 62 height 20
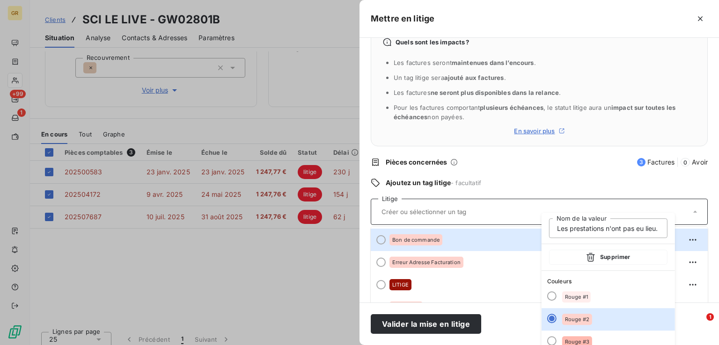
scroll to position [59, 0]
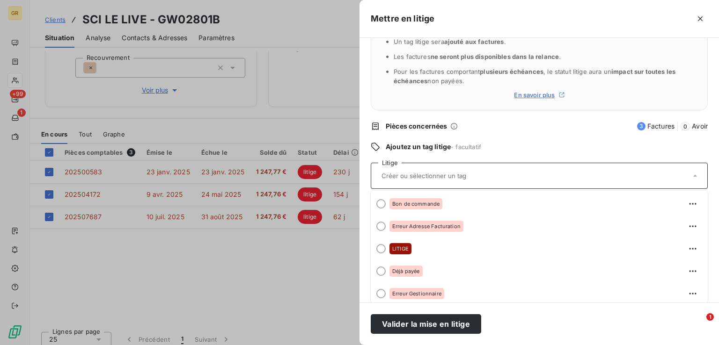
click at [416, 180] on div at bounding box center [535, 176] width 312 height 20
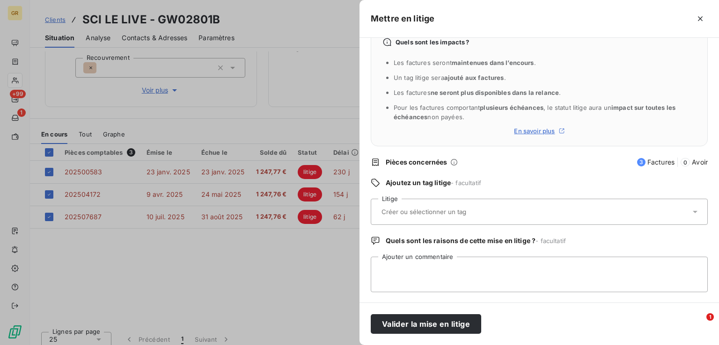
type input "S"
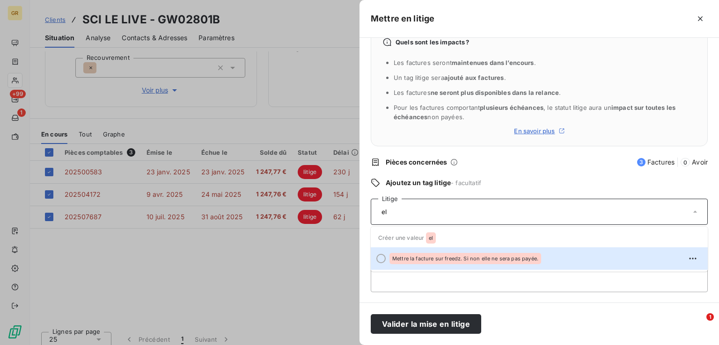
type input "e"
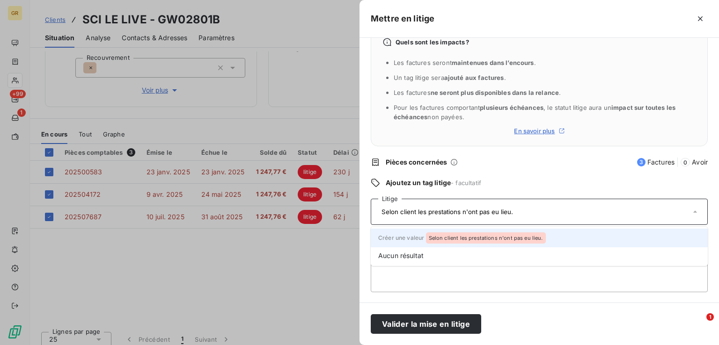
type input "Selon client les prestations n'ont pas eu lieu."
click at [466, 233] on div "Selon client les prestations n'ont pas eu lieu." at bounding box center [486, 238] width 120 height 11
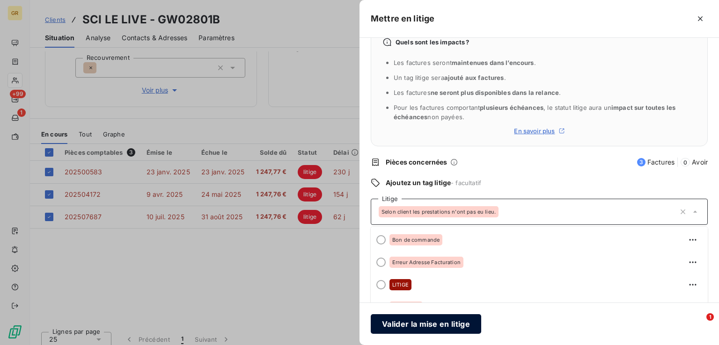
click at [446, 324] on button "Valider la mise en litige" at bounding box center [426, 324] width 110 height 20
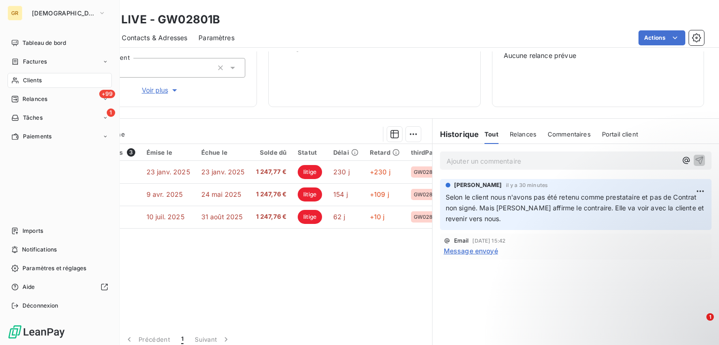
drag, startPoint x: 36, startPoint y: 79, endPoint x: 57, endPoint y: 83, distance: 21.5
click at [36, 79] on span "Clients" at bounding box center [32, 80] width 19 height 8
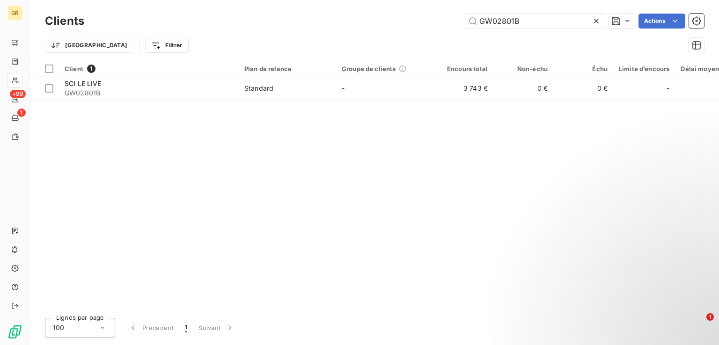
drag, startPoint x: 523, startPoint y: 21, endPoint x: 409, endPoint y: 22, distance: 113.7
click at [409, 22] on div "GW02801B Actions" at bounding box center [399, 21] width 608 height 15
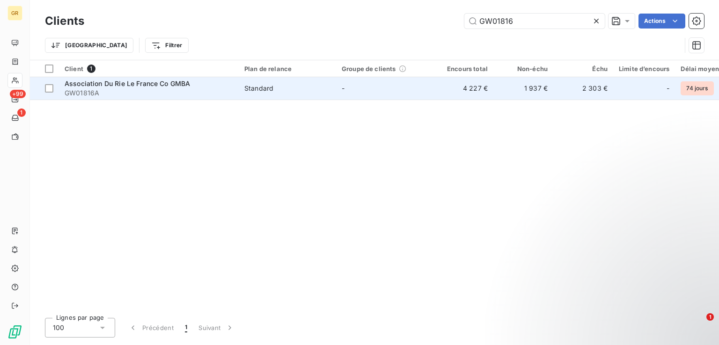
type input "GW01816"
click at [174, 88] on span "GW01816A" at bounding box center [149, 92] width 168 height 9
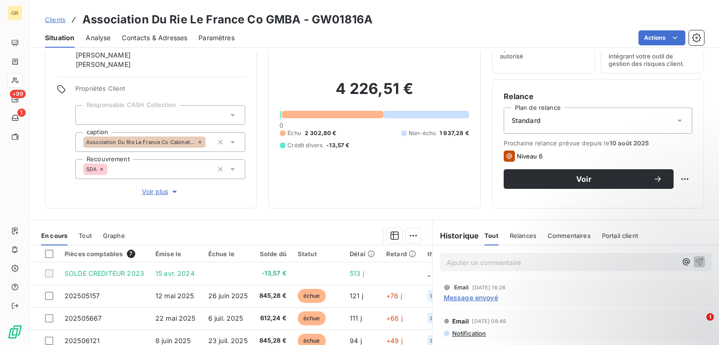
scroll to position [140, 0]
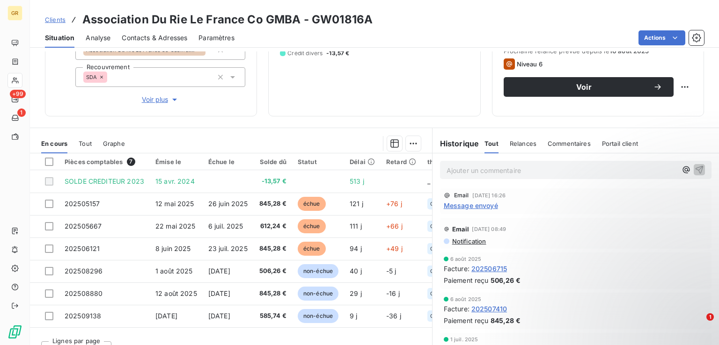
click at [481, 206] on span "Message envoyé" at bounding box center [471, 206] width 54 height 10
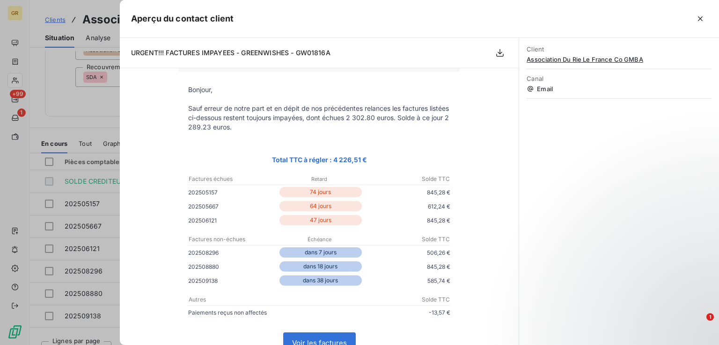
scroll to position [47, 0]
click at [707, 21] on button "button" at bounding box center [700, 18] width 15 height 15
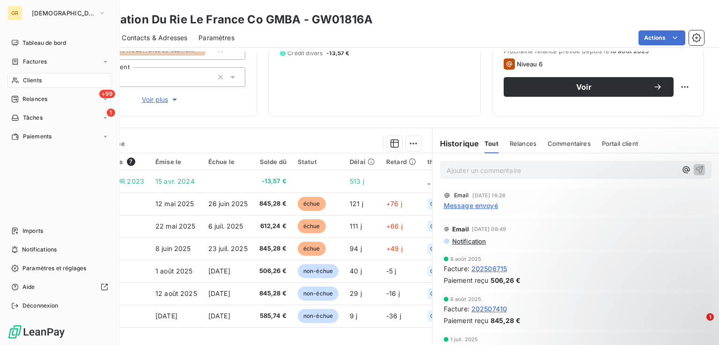
click at [33, 83] on span "Clients" at bounding box center [32, 80] width 19 height 8
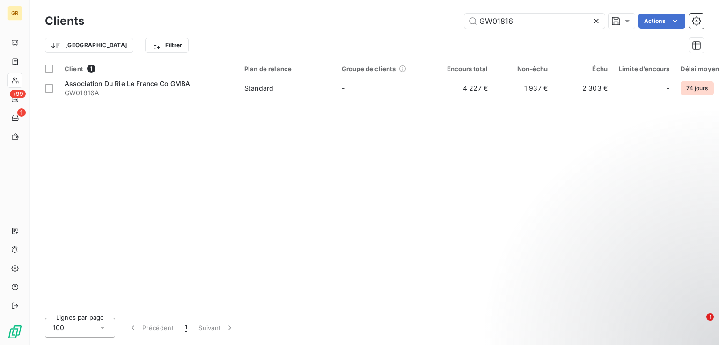
drag, startPoint x: 521, startPoint y: 21, endPoint x: 415, endPoint y: 15, distance: 106.4
click at [415, 15] on div "GW01816 Actions" at bounding box center [399, 21] width 608 height 15
click at [528, 21] on input "GW01816" at bounding box center [534, 21] width 140 height 15
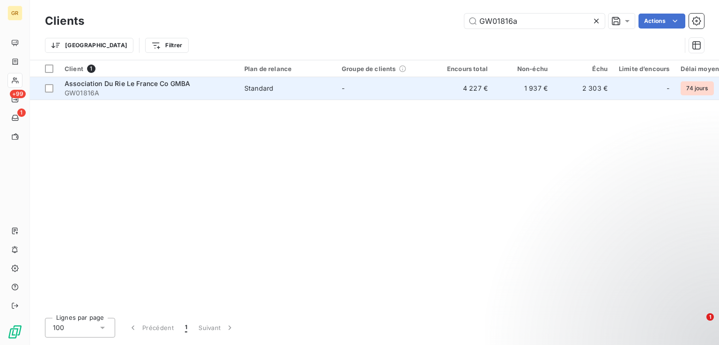
type input "GW01816a"
click at [168, 94] on span "GW01816A" at bounding box center [149, 92] width 168 height 9
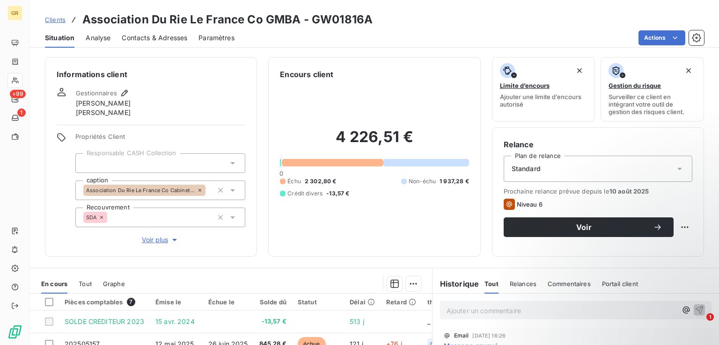
click at [165, 41] on span "Contacts & Adresses" at bounding box center [155, 37] width 66 height 9
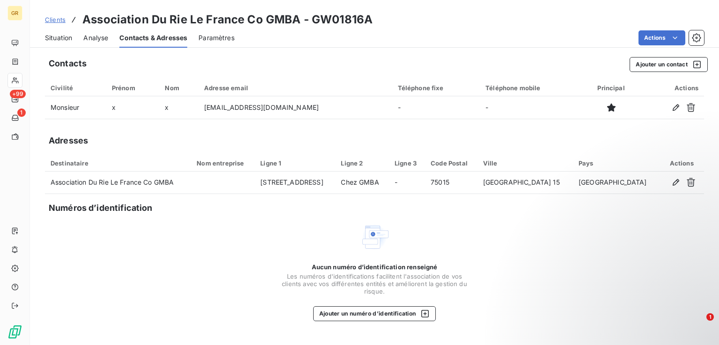
click at [632, 226] on html "GR +99 1 Clients Association Du Rie Le France Co GMBA - GW01816A Situation Anal…" at bounding box center [359, 172] width 719 height 345
click at [656, 65] on button "Ajouter un contact" at bounding box center [668, 64] width 78 height 15
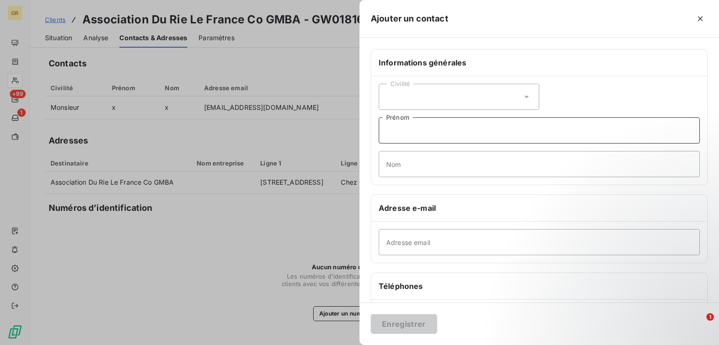
drag, startPoint x: 425, startPoint y: 140, endPoint x: 429, endPoint y: 136, distance: 5.3
click at [425, 140] on input "Prénom" at bounding box center [539, 130] width 321 height 26
click at [412, 131] on input "Prénom" at bounding box center [539, 130] width 321 height 26
click at [404, 242] on input "Adresse email" at bounding box center [539, 242] width 321 height 26
click at [418, 100] on div "Civilité" at bounding box center [459, 97] width 160 height 26
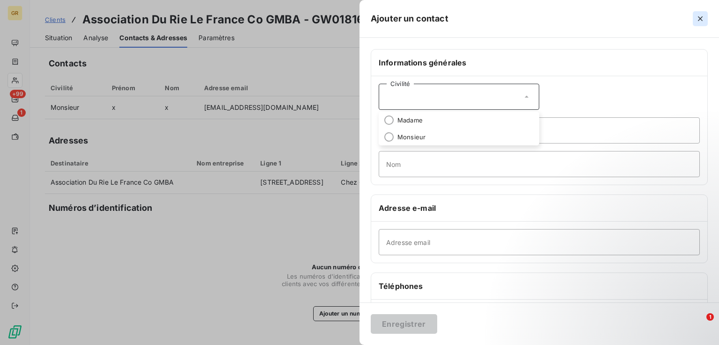
click at [697, 18] on icon "button" at bounding box center [699, 18] width 9 height 9
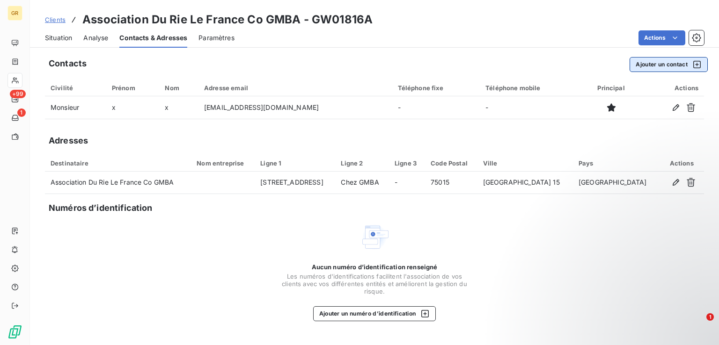
click at [658, 69] on button "Ajouter un contact" at bounding box center [668, 64] width 78 height 15
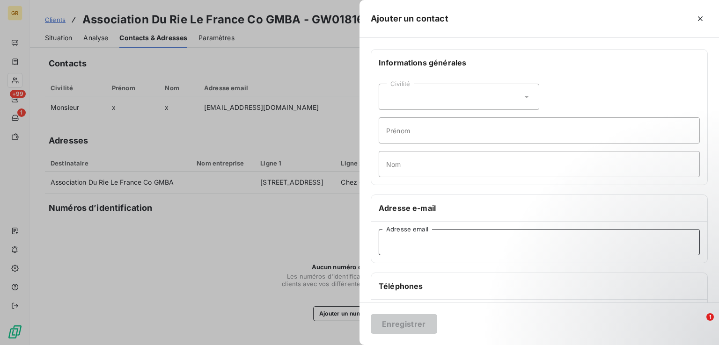
click at [445, 248] on input "Adresse email" at bounding box center [539, 242] width 321 height 26
type input "[EMAIL_ADDRESS][DOMAIN_NAME]"
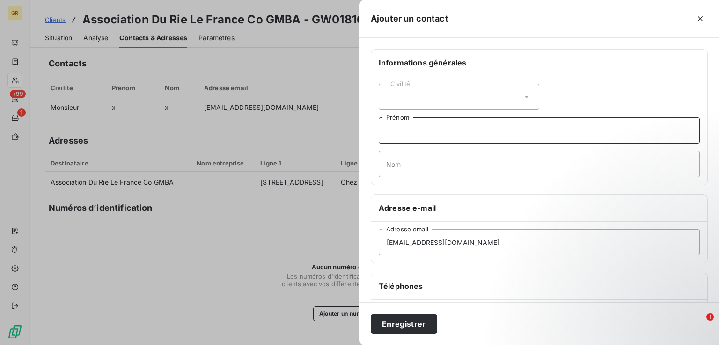
click at [409, 135] on input "Prénom" at bounding box center [539, 130] width 321 height 26
click at [409, 98] on div "Civilité" at bounding box center [459, 97] width 160 height 26
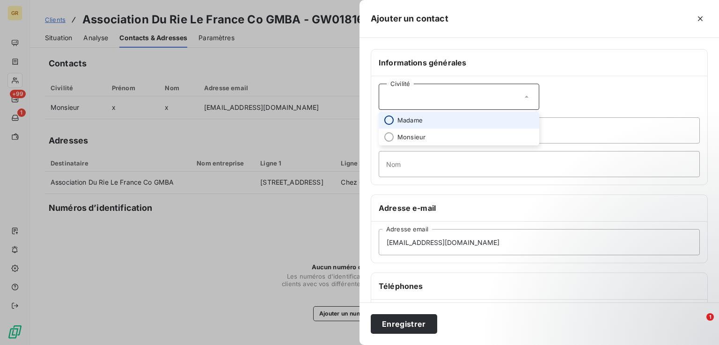
click at [389, 120] on input "radio" at bounding box center [388, 120] width 9 height 9
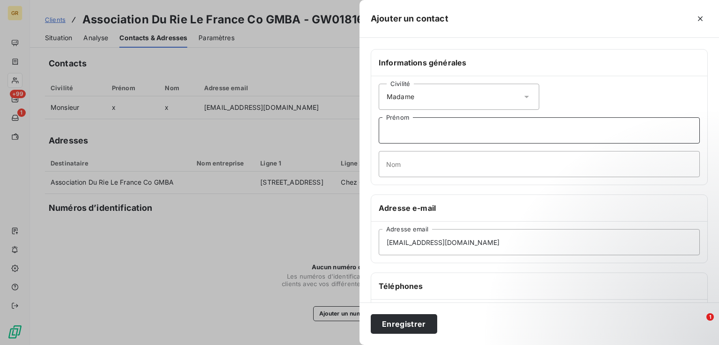
click at [435, 131] on input "Prénom" at bounding box center [539, 130] width 321 height 26
type input "Axelle"
click at [434, 163] on input "Nom" at bounding box center [539, 164] width 321 height 26
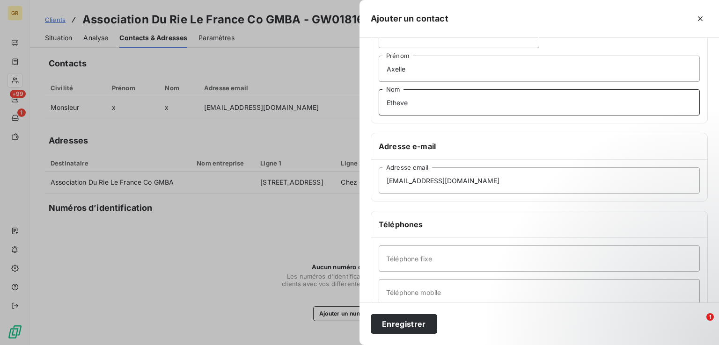
scroll to position [140, 0]
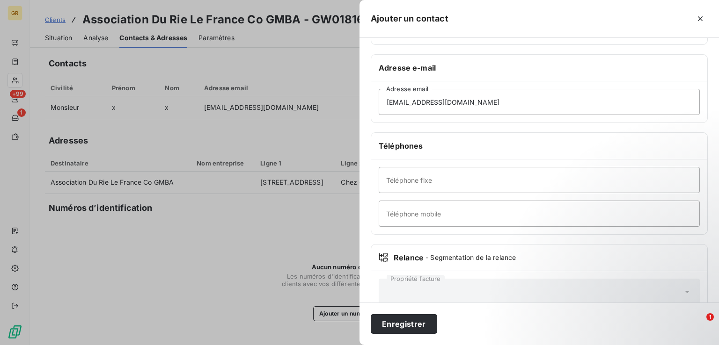
type input "Etheve"
click at [446, 214] on input "Téléphone mobile" at bounding box center [539, 214] width 321 height 26
click at [398, 321] on button "Enregistrer" at bounding box center [404, 324] width 66 height 20
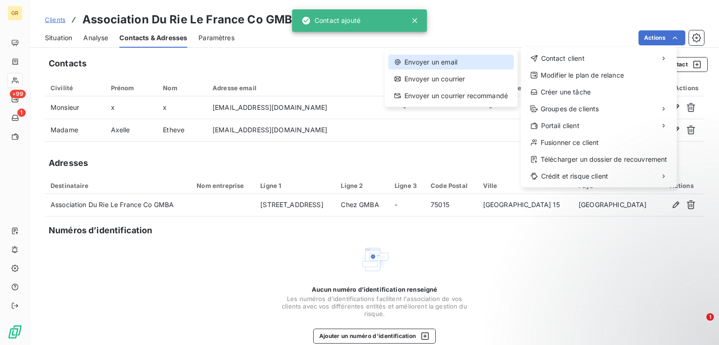
click at [459, 58] on div "Envoyer un email" at bounding box center [450, 62] width 125 height 15
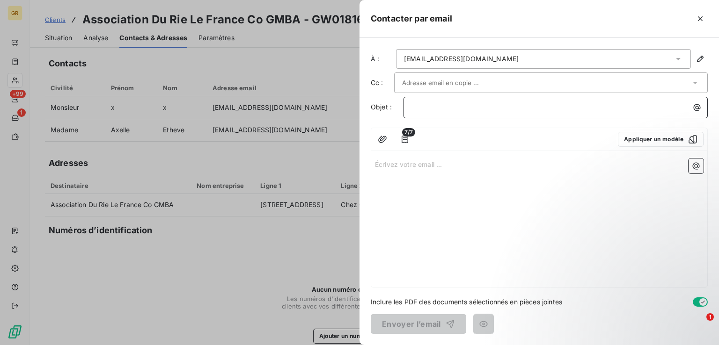
click at [499, 101] on div "﻿" at bounding box center [556, 106] width 298 height 13
click at [410, 141] on button "button" at bounding box center [404, 139] width 15 height 15
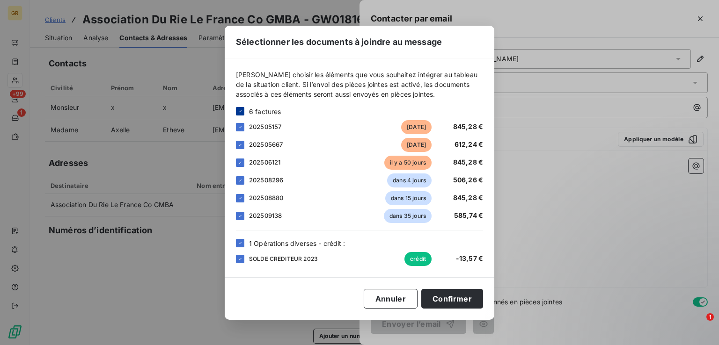
click at [242, 112] on icon at bounding box center [240, 112] width 6 height 6
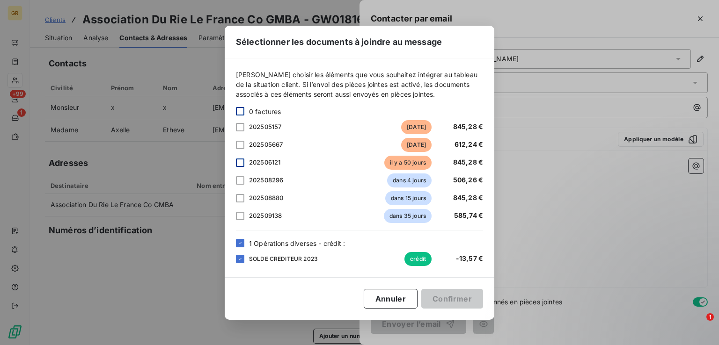
click at [241, 161] on div at bounding box center [240, 163] width 8 height 8
drag, startPoint x: 240, startPoint y: 240, endPoint x: 240, endPoint y: 248, distance: 8.4
click at [240, 241] on icon at bounding box center [240, 244] width 6 height 6
click at [240, 244] on div at bounding box center [240, 243] width 8 height 8
click at [241, 253] on div "SOLDE CREDITEUR 2023 crédit -13,57 €" at bounding box center [359, 259] width 247 height 14
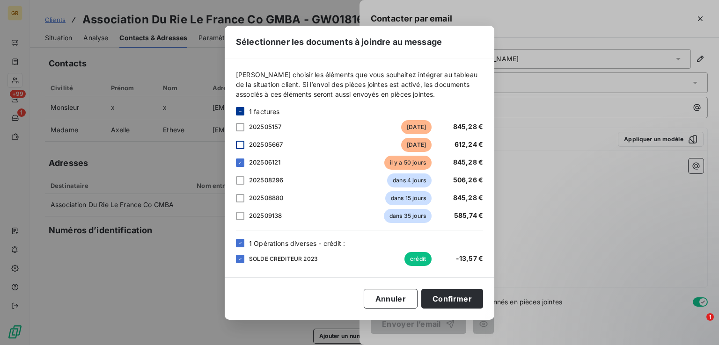
drag, startPoint x: 238, startPoint y: 146, endPoint x: 243, endPoint y: 148, distance: 5.7
click at [238, 146] on div at bounding box center [240, 145] width 8 height 8
click at [445, 298] on button "Confirmer" at bounding box center [452, 299] width 62 height 20
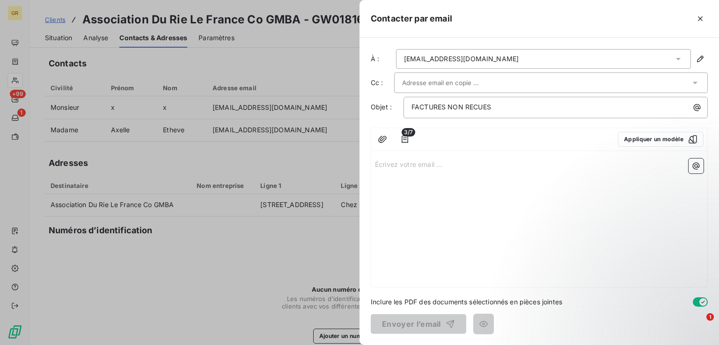
click at [421, 167] on p "Écrivez votre email ... ﻿" at bounding box center [539, 164] width 328 height 11
click at [423, 168] on p "Écrivez votre email ... ﻿" at bounding box center [539, 164] width 328 height 11
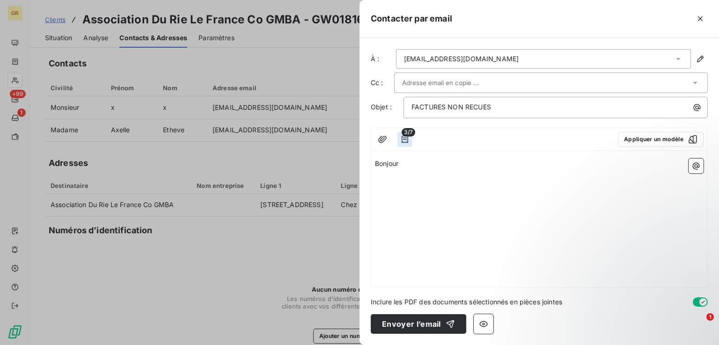
click at [408, 140] on icon "button" at bounding box center [404, 139] width 9 height 9
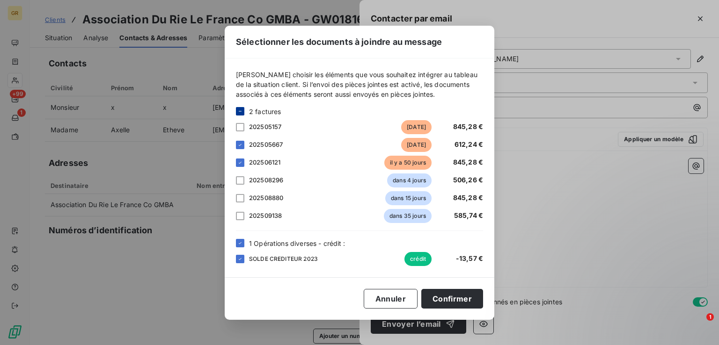
click at [241, 111] on icon at bounding box center [240, 112] width 6 height 6
click at [462, 299] on button "Confirmer" at bounding box center [452, 299] width 62 height 20
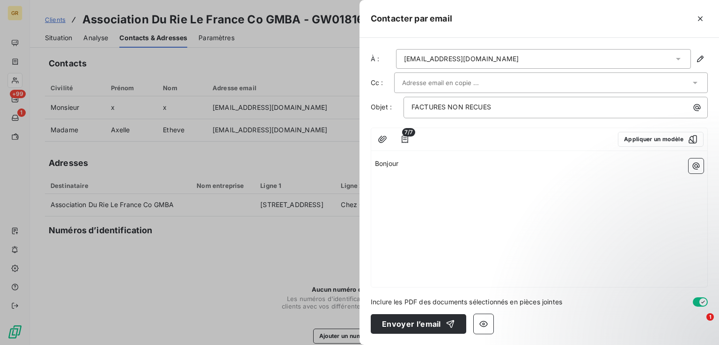
click at [404, 168] on p "Bonjour" at bounding box center [539, 164] width 328 height 11
click at [499, 63] on div "[EMAIL_ADDRESS][DOMAIN_NAME]" at bounding box center [543, 59] width 295 height 20
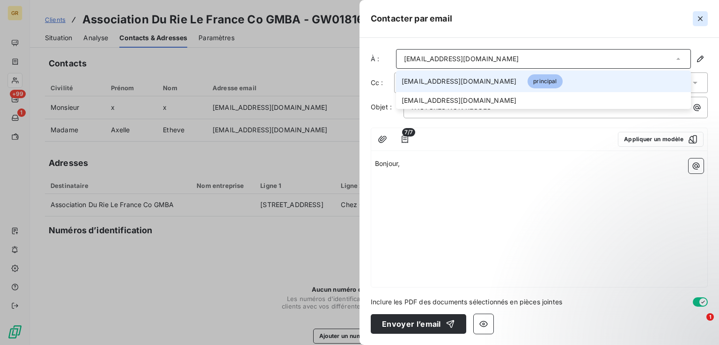
click at [702, 21] on icon "button" at bounding box center [700, 18] width 5 height 5
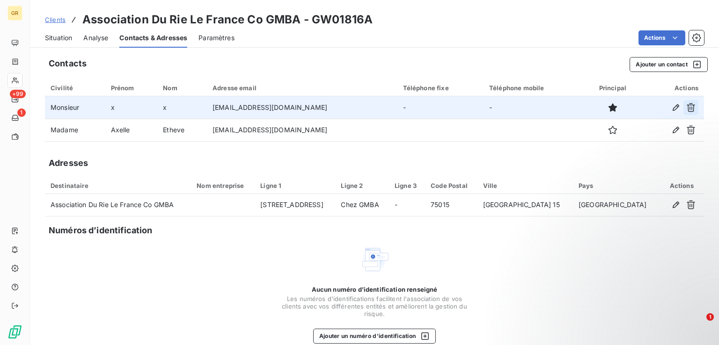
click at [686, 107] on icon "button" at bounding box center [690, 107] width 9 height 9
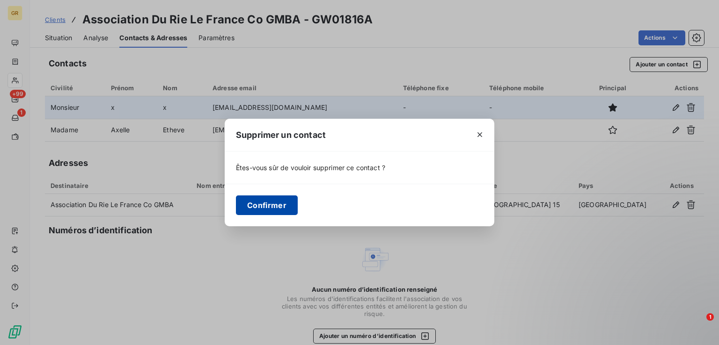
click at [273, 206] on button "Confirmer" at bounding box center [267, 206] width 62 height 20
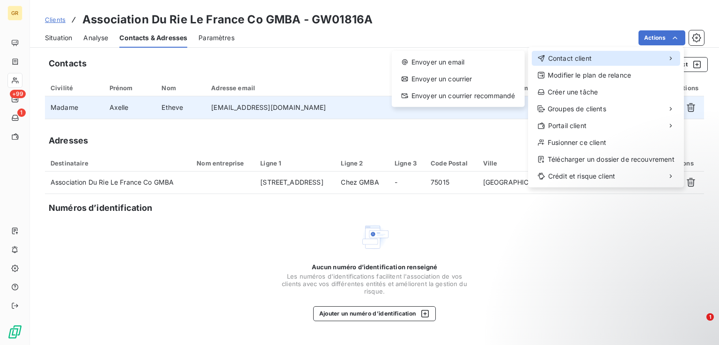
click at [569, 57] on span "Contact client" at bounding box center [570, 58] width 44 height 9
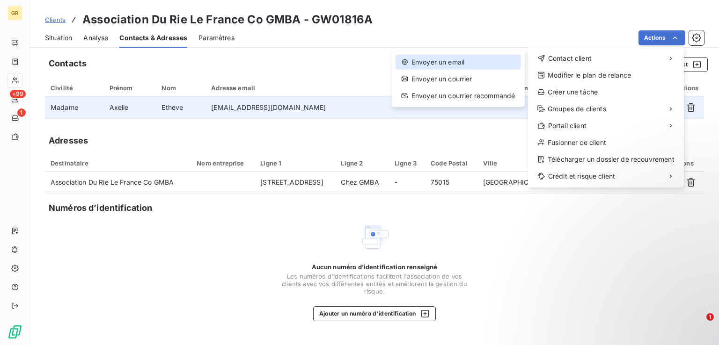
click at [459, 61] on div "Envoyer un email" at bounding box center [457, 62] width 125 height 15
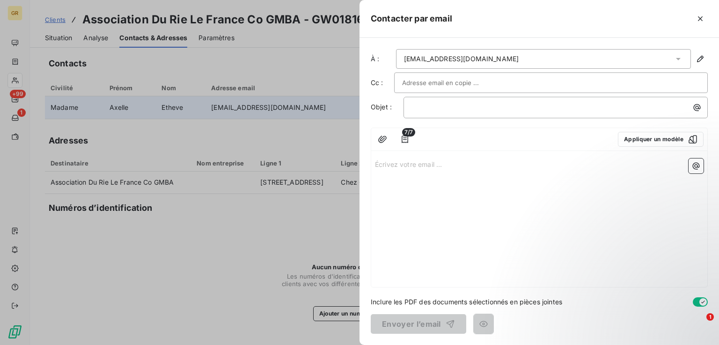
click at [447, 114] on div "﻿" at bounding box center [555, 108] width 304 height 22
click at [447, 113] on div "﻿" at bounding box center [555, 108] width 304 height 22
click at [446, 109] on p "﻿" at bounding box center [557, 107] width 293 height 11
drag, startPoint x: 471, startPoint y: 103, endPoint x: 447, endPoint y: 109, distance: 24.4
click at [447, 109] on p "FACTURES 2025" at bounding box center [557, 107] width 293 height 11
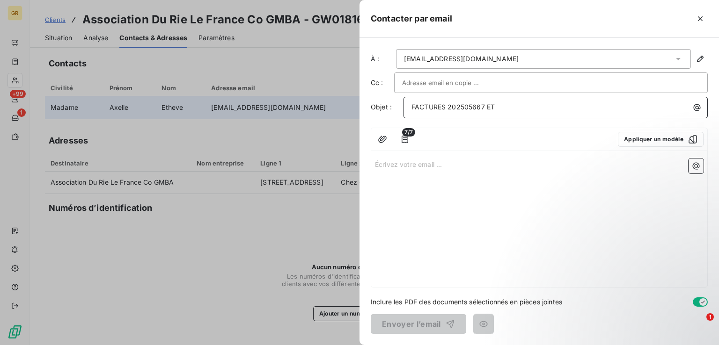
click at [499, 103] on p "FACTURES 202505667 ET" at bounding box center [557, 107] width 293 height 11
click at [444, 107] on span "FACTURES 202505667 ET 202506121" at bounding box center [471, 107] width 121 height 8
click at [569, 110] on p "Factures non reçues 202505667 ET 202506121" at bounding box center [557, 107] width 293 height 11
click at [692, 104] on icon "button" at bounding box center [696, 107] width 9 height 9
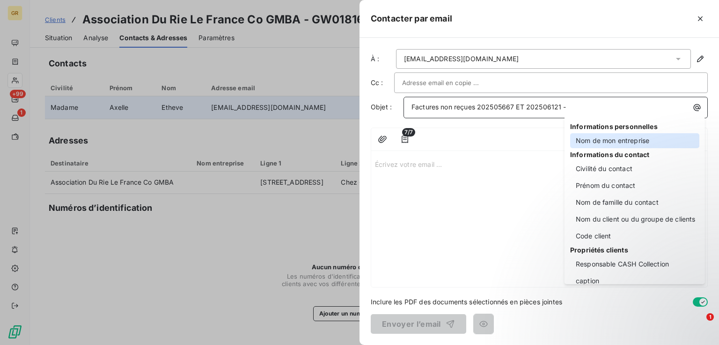
click at [623, 142] on div "Nom de mon entreprise" at bounding box center [634, 140] width 129 height 15
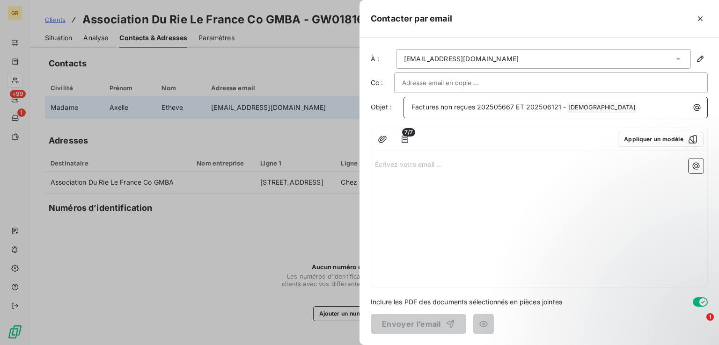
click at [411, 108] on span "Factures non reçues 202505667 ET 202506121 -" at bounding box center [488, 107] width 155 height 8
click at [698, 109] on icon "button" at bounding box center [696, 107] width 9 height 9
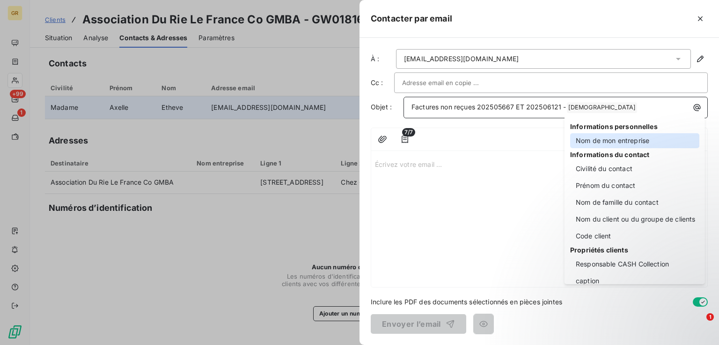
click at [613, 139] on div "Nom de mon entreprise" at bounding box center [634, 140] width 129 height 15
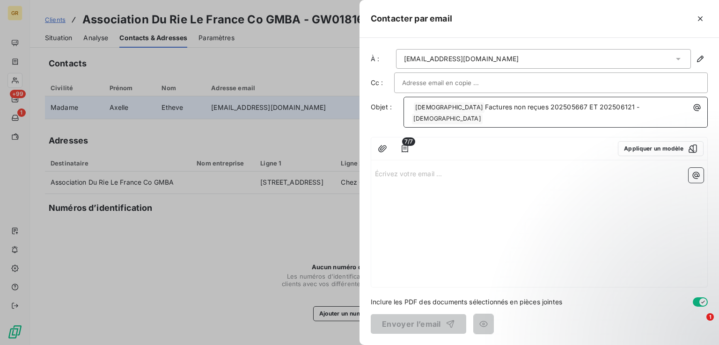
click at [670, 107] on p "GREENWISHES ﻿ Factures non reçues 202505667 ET 202506121 - GREENWISHES ﻿ ﻿" at bounding box center [557, 113] width 293 height 22
click at [482, 114] on span "GREENWISHES ﻿" at bounding box center [447, 119] width 71 height 11
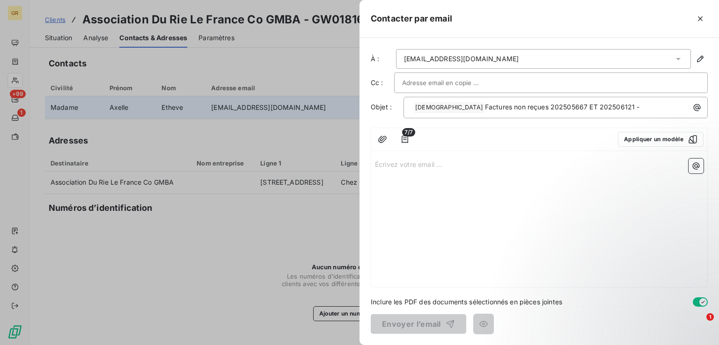
click at [447, 161] on p "Écrivez votre email ... ﻿" at bounding box center [539, 164] width 328 height 11
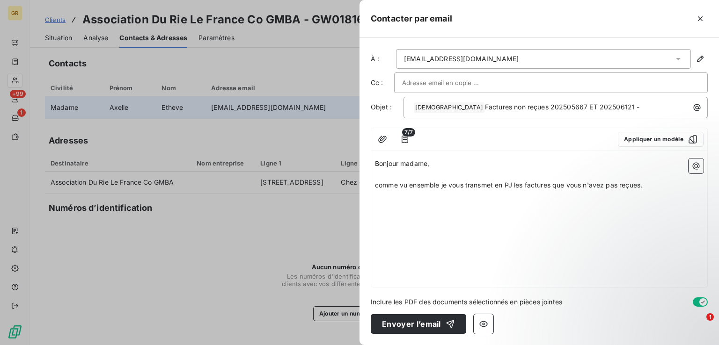
click at [377, 186] on span "comme vu ensemble je vous transmet en PJ les factures que vous n'avez pas reçue…" at bounding box center [508, 185] width 267 height 8
click at [652, 184] on p "Comme vu ensemble je vous transmet en PJ les factures que vous n'avez pas reçue…" at bounding box center [539, 185] width 328 height 11
click at [428, 208] on span "Nous attendrons votre règlement à partir du 18/09." at bounding box center [455, 207] width 160 height 8
click at [557, 204] on p "Nous attendrons donc votre règlement à partir du 18/09." at bounding box center [539, 207] width 328 height 11
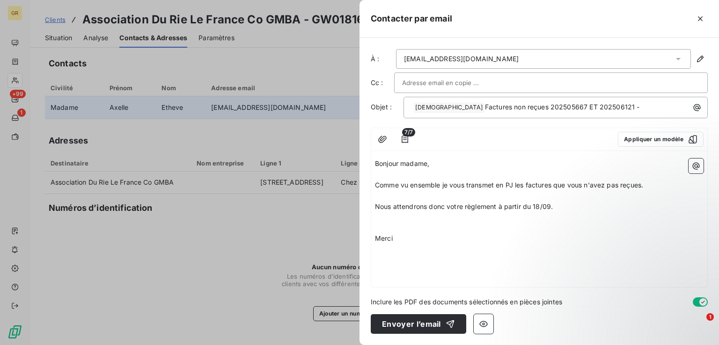
click at [394, 241] on p "Merci" at bounding box center [539, 238] width 328 height 11
click at [416, 325] on button "Envoyer l’email" at bounding box center [418, 324] width 95 height 20
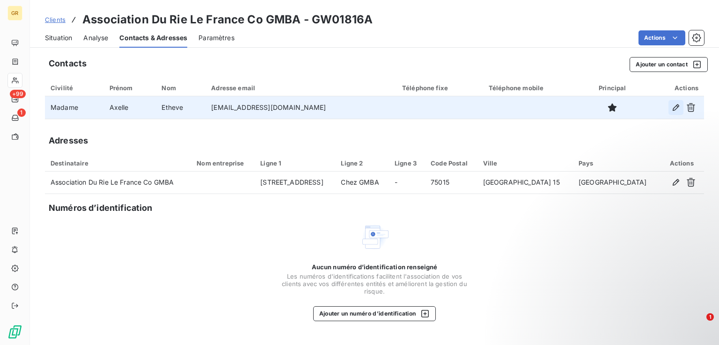
click at [674, 105] on icon "button" at bounding box center [675, 107] width 9 height 9
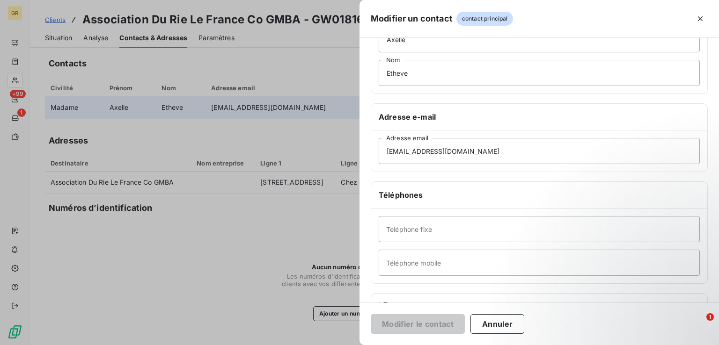
scroll to position [160, 0]
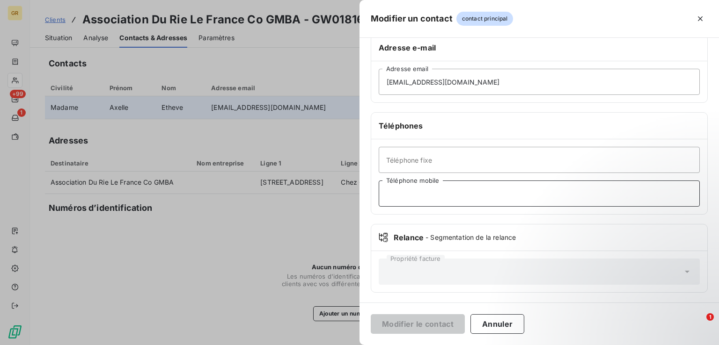
click at [429, 189] on input "Téléphone mobile" at bounding box center [539, 194] width 321 height 26
paste input "01 48 74 97 79"
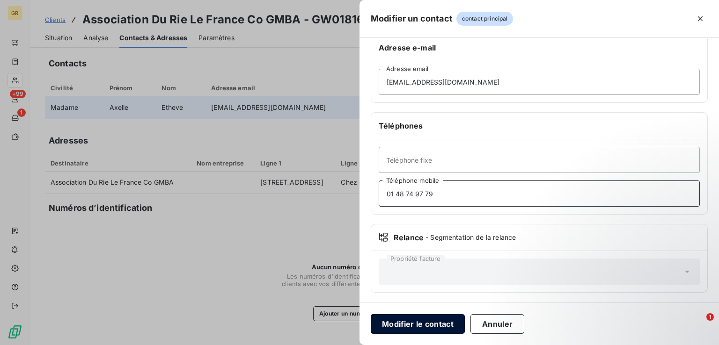
type input "01 48 74 97 79"
click at [410, 323] on button "Modifier le contact" at bounding box center [418, 324] width 94 height 20
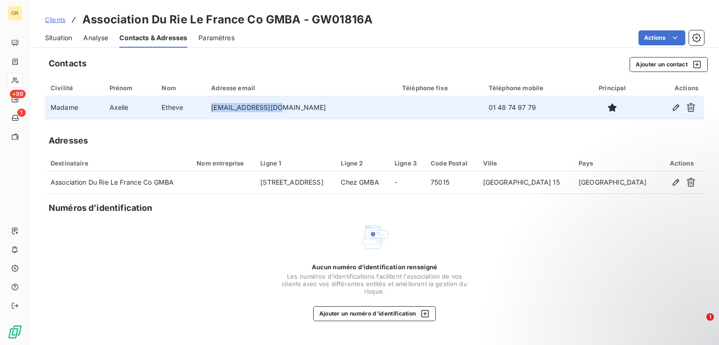
drag, startPoint x: 298, startPoint y: 109, endPoint x: 235, endPoint y: 112, distance: 62.3
click at [235, 112] on td "[EMAIL_ADDRESS][DOMAIN_NAME]" at bounding box center [300, 107] width 191 height 22
copy td "[EMAIL_ADDRESS][DOMAIN_NAME]"
